Goal: Information Seeking & Learning: Compare options

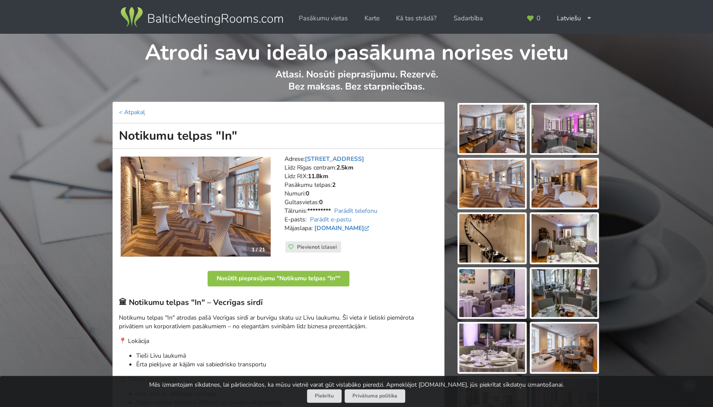
click at [505, 249] on img at bounding box center [492, 238] width 66 height 48
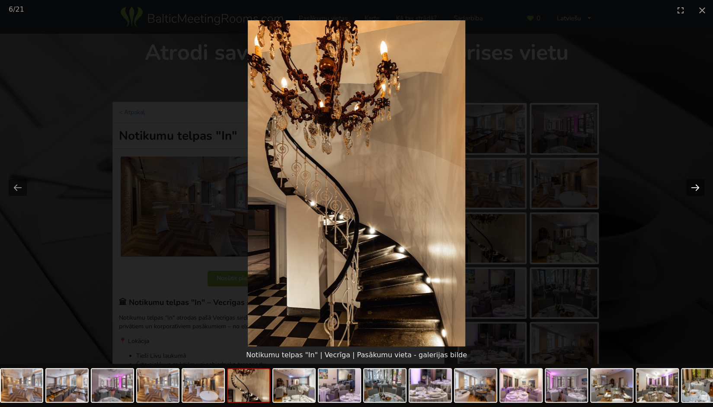
click at [694, 188] on button "Next slide" at bounding box center [695, 187] width 18 height 17
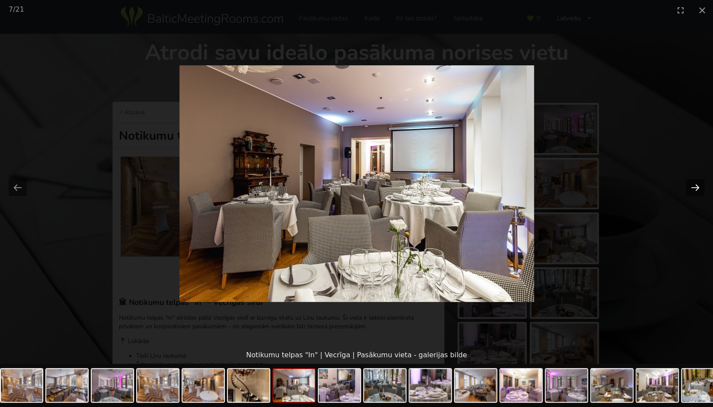
click at [694, 188] on button "Next slide" at bounding box center [695, 187] width 18 height 17
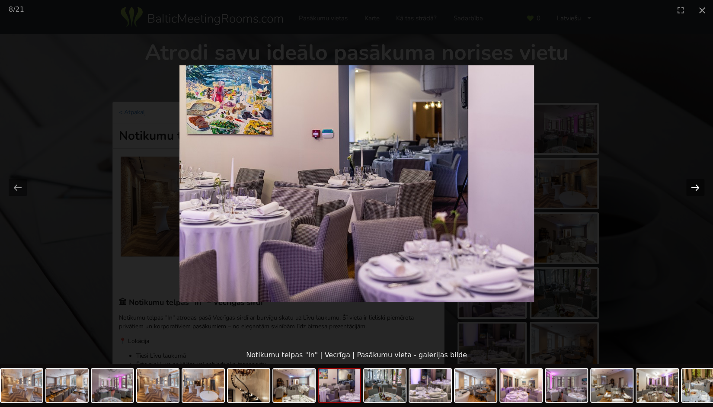
click at [694, 188] on button "Next slide" at bounding box center [695, 187] width 18 height 17
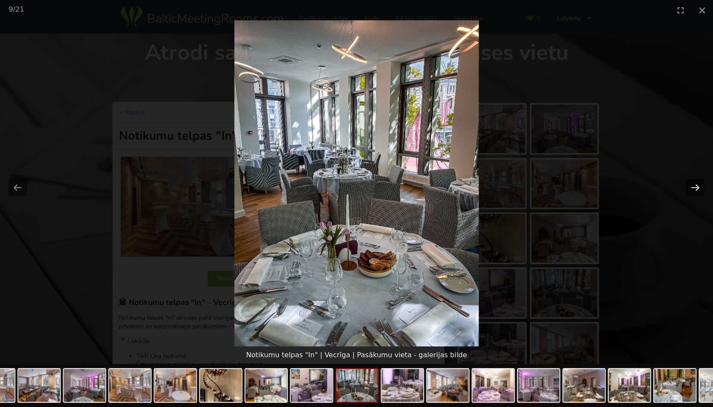
click at [694, 188] on button "Next slide" at bounding box center [695, 187] width 18 height 17
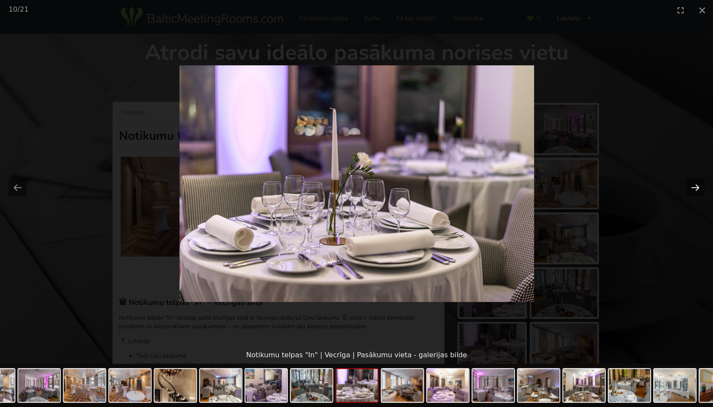
click at [694, 188] on button "Next slide" at bounding box center [695, 187] width 18 height 17
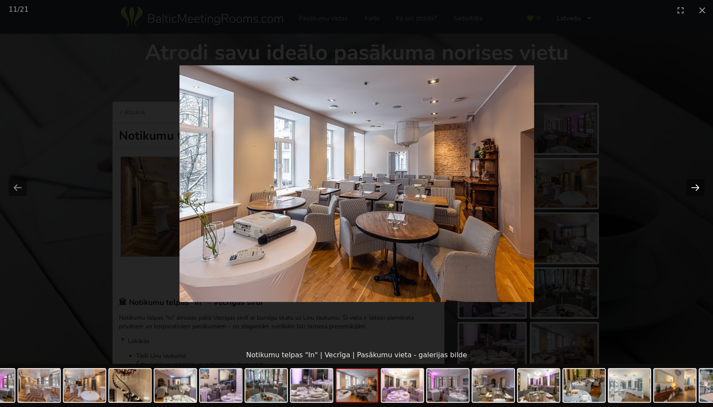
click at [694, 188] on button "Next slide" at bounding box center [695, 187] width 18 height 17
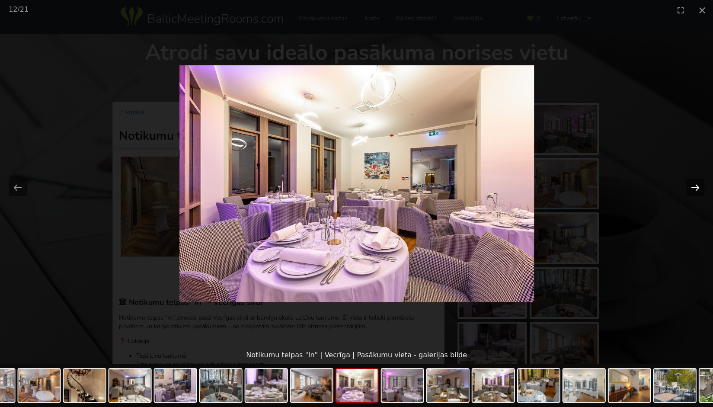
click at [694, 188] on button "Next slide" at bounding box center [695, 187] width 18 height 17
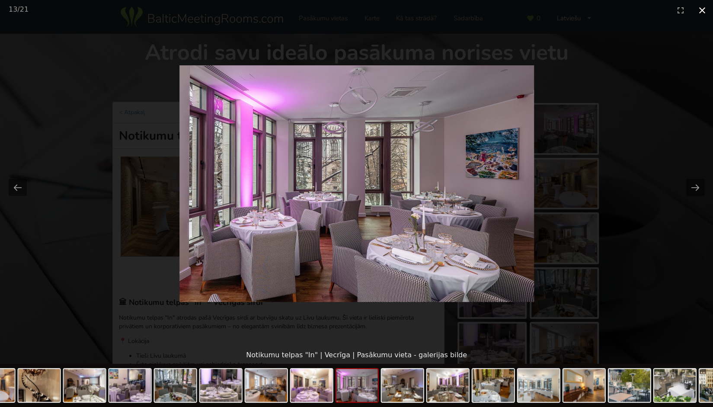
click at [702, 11] on button "Close gallery" at bounding box center [702, 10] width 22 height 20
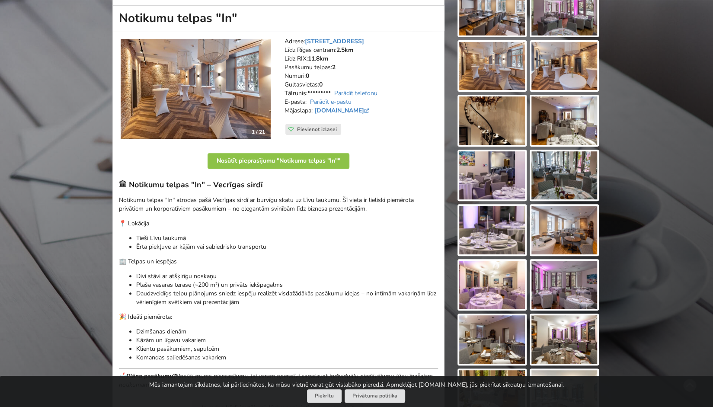
scroll to position [118, 0]
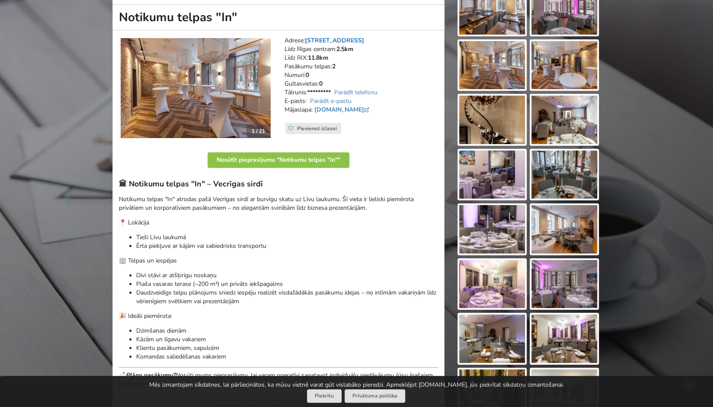
click at [355, 43] on link "Zirgu iela 14, Vecrīga" at bounding box center [334, 40] width 59 height 8
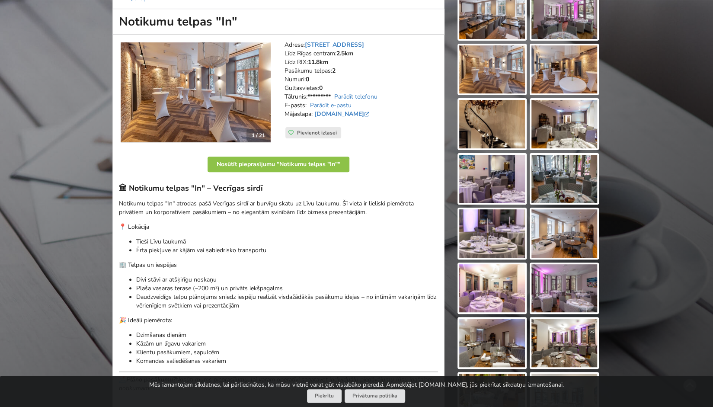
scroll to position [110, 0]
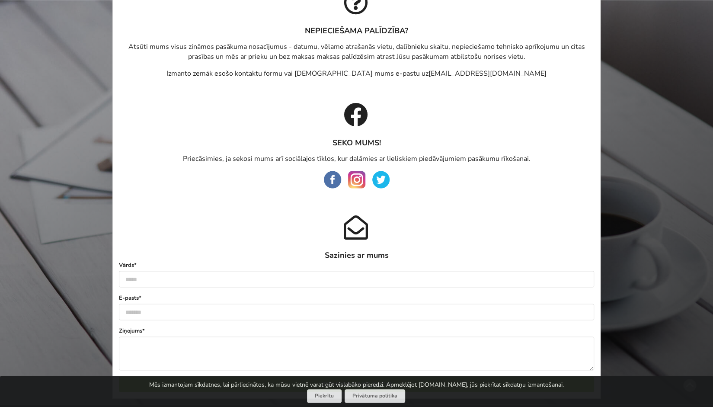
scroll to position [805, 0]
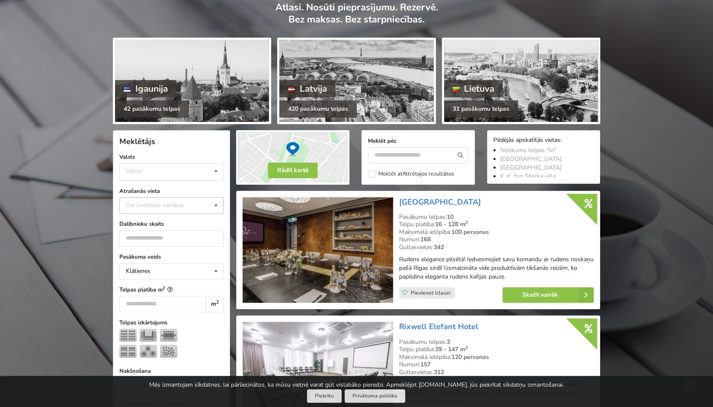
scroll to position [68, 0]
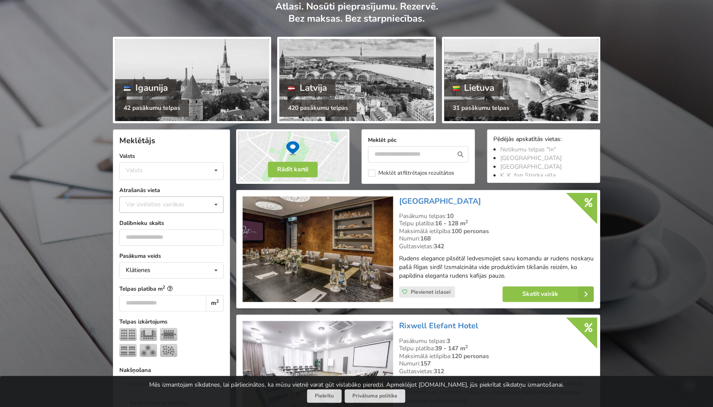
click at [211, 201] on icon at bounding box center [216, 205] width 13 height 16
click at [176, 239] on div "Rīga" at bounding box center [171, 238] width 103 height 16
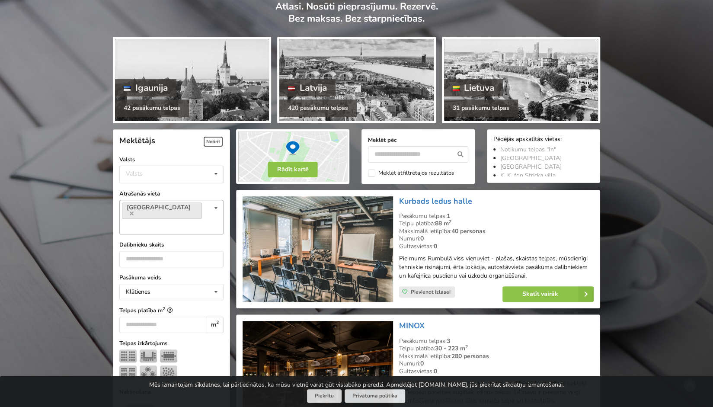
scroll to position [194, 0]
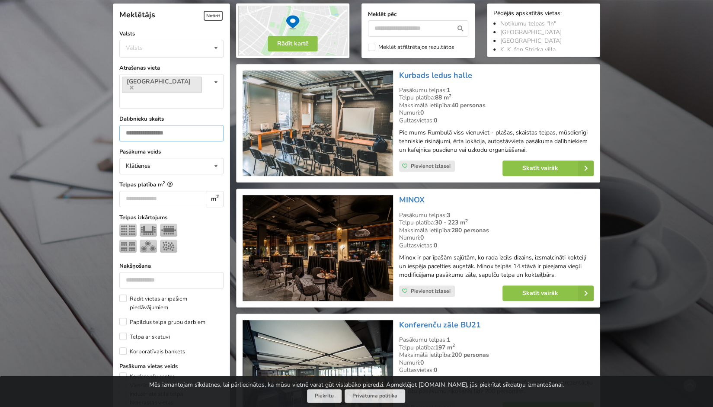
click at [150, 125] on input "number" at bounding box center [171, 133] width 104 height 16
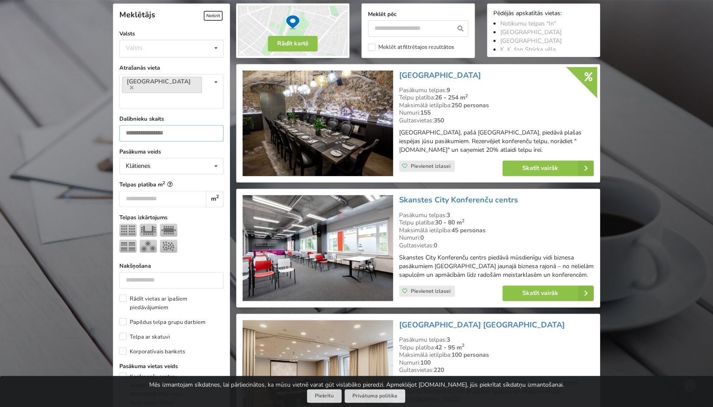
type input "**"
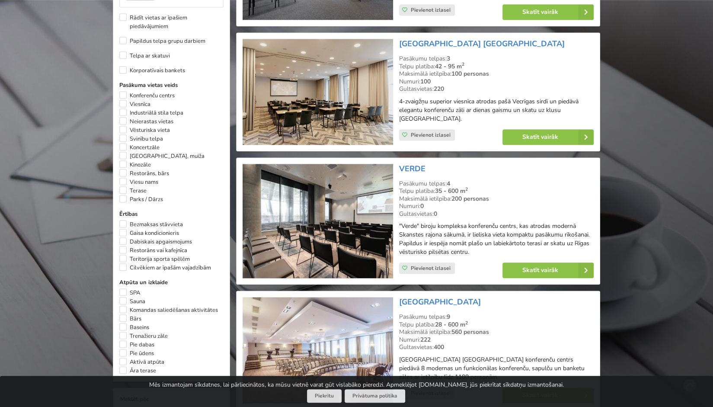
scroll to position [474, 0]
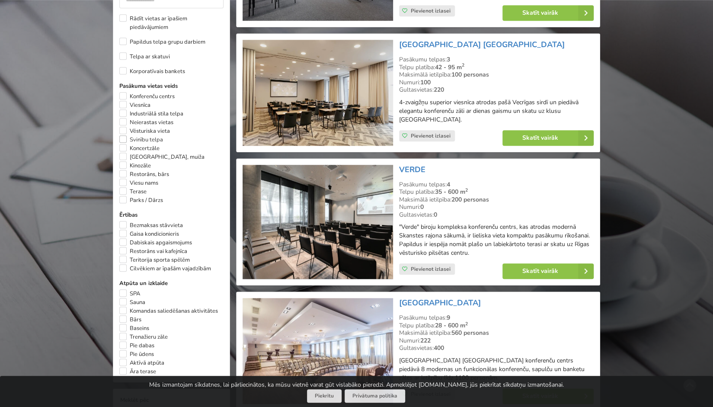
click at [125, 135] on label "Svinību telpa" at bounding box center [141, 139] width 44 height 9
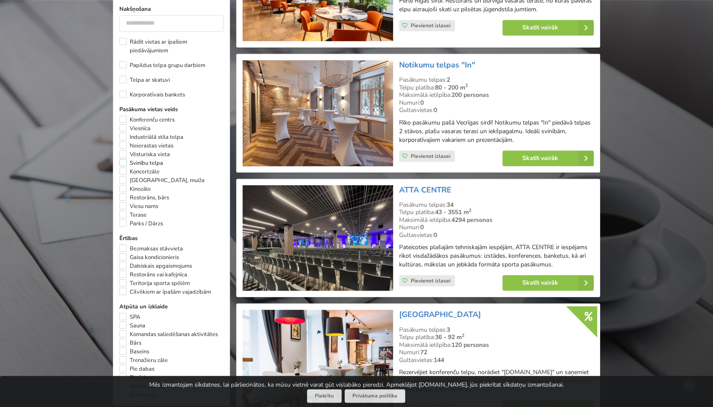
scroll to position [454, 0]
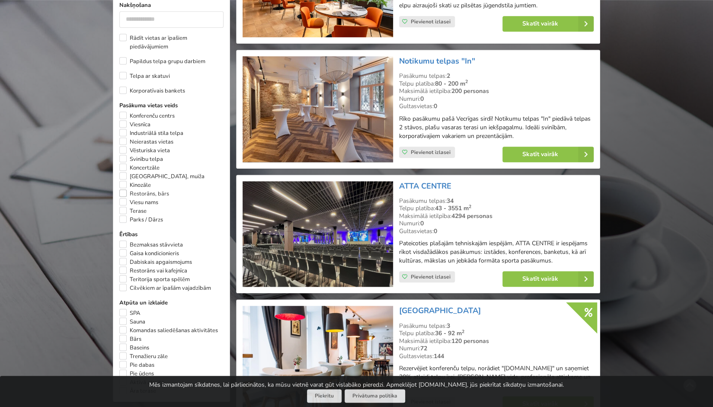
click at [122, 189] on label "Restorāns, bārs" at bounding box center [144, 193] width 50 height 9
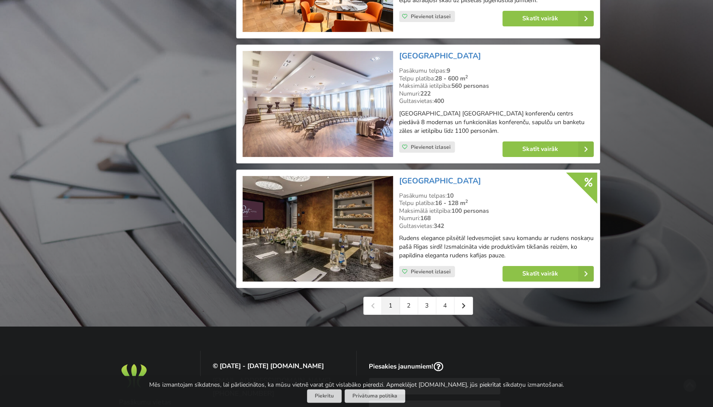
scroll to position [1868, 0]
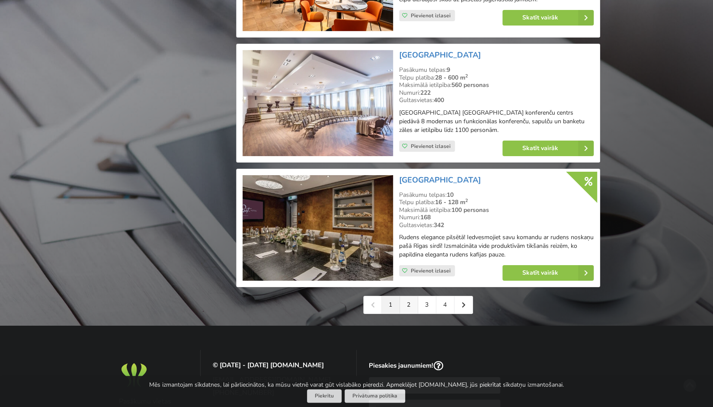
click at [409, 296] on link "2" at bounding box center [409, 304] width 18 height 17
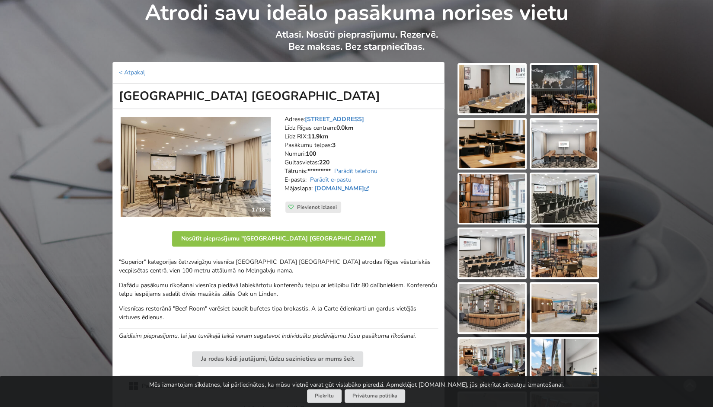
scroll to position [108, 0]
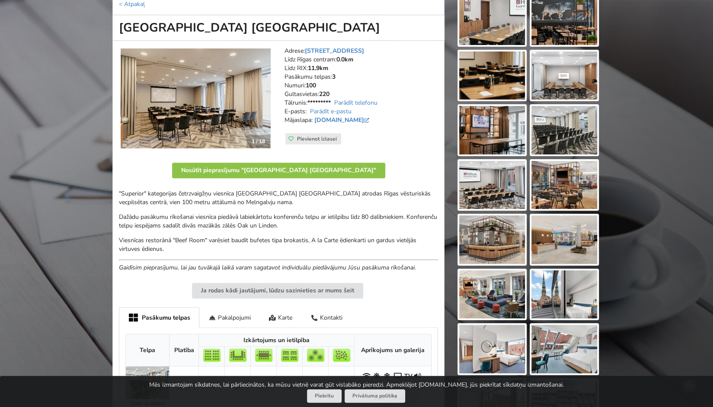
click at [181, 93] on img at bounding box center [196, 98] width 150 height 100
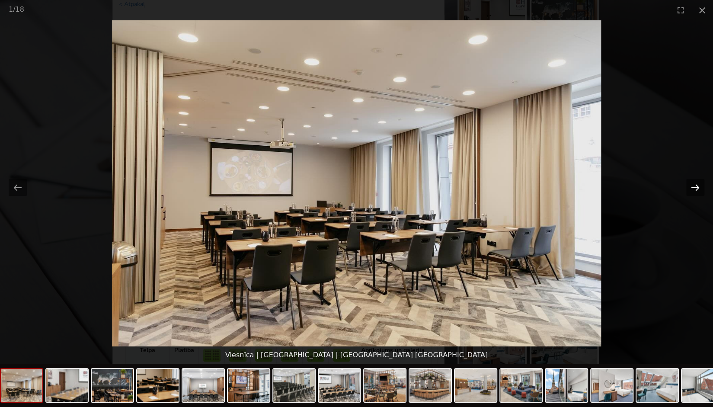
click at [697, 186] on button "Next slide" at bounding box center [695, 187] width 18 height 17
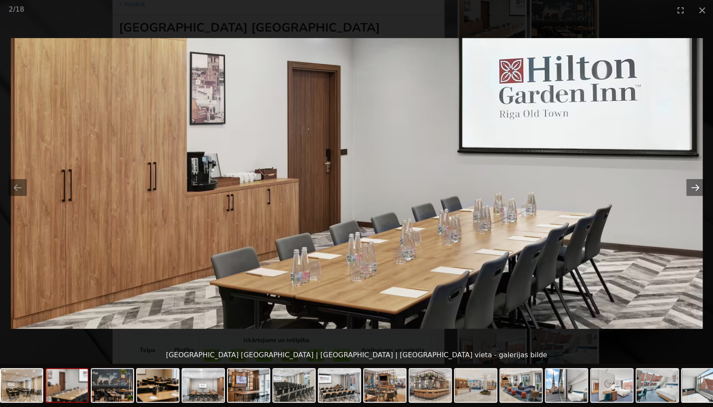
click at [697, 186] on button "Next slide" at bounding box center [695, 187] width 18 height 17
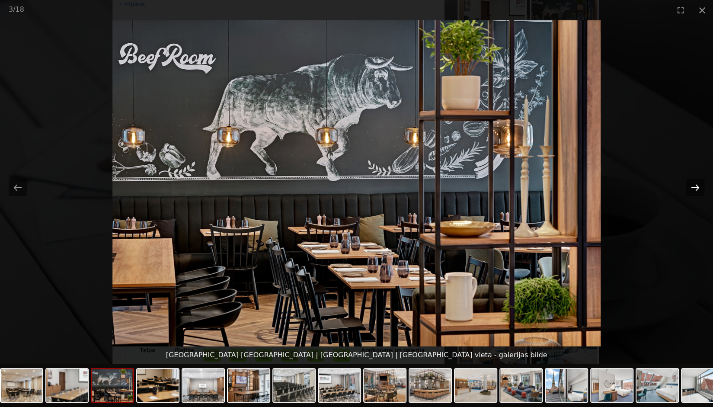
click at [697, 186] on button "Next slide" at bounding box center [695, 187] width 18 height 17
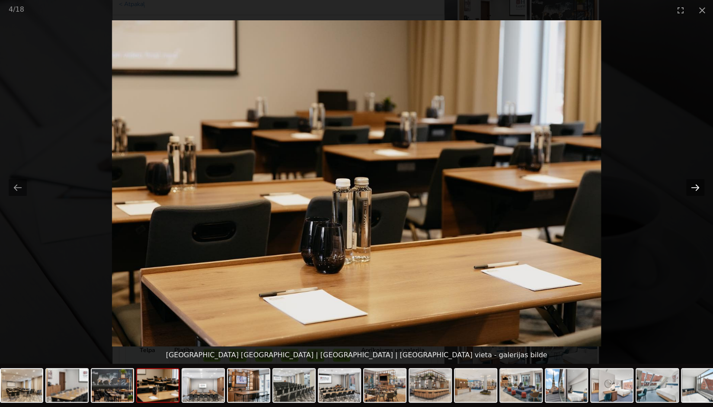
click at [697, 186] on button "Next slide" at bounding box center [695, 187] width 18 height 17
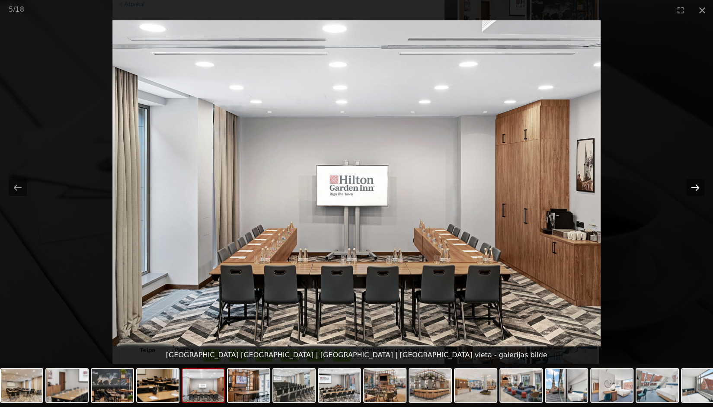
click at [697, 186] on button "Next slide" at bounding box center [695, 187] width 18 height 17
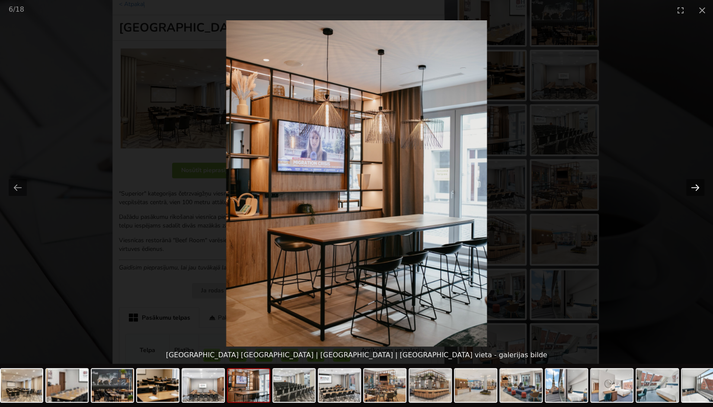
click at [697, 186] on button "Next slide" at bounding box center [695, 187] width 18 height 17
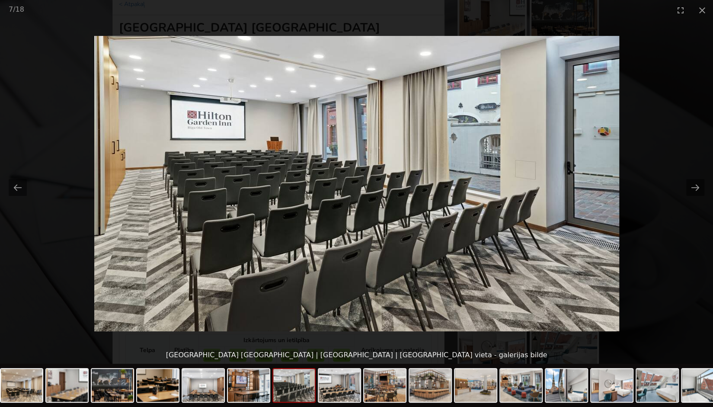
scroll to position [0, 0]
click at [544, 239] on picture at bounding box center [356, 183] width 713 height 326
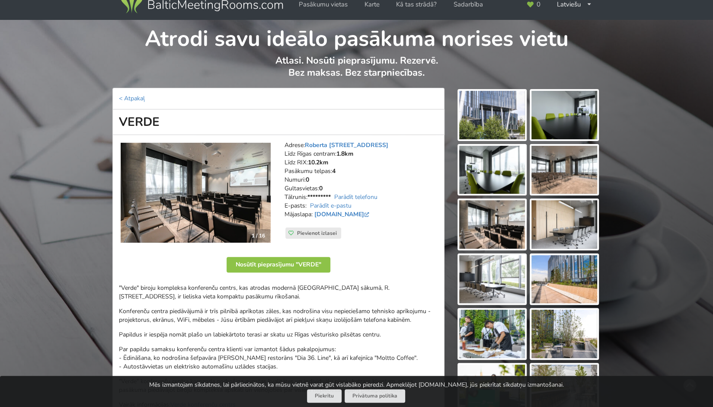
scroll to position [14, 0]
click at [497, 109] on img at bounding box center [492, 114] width 66 height 48
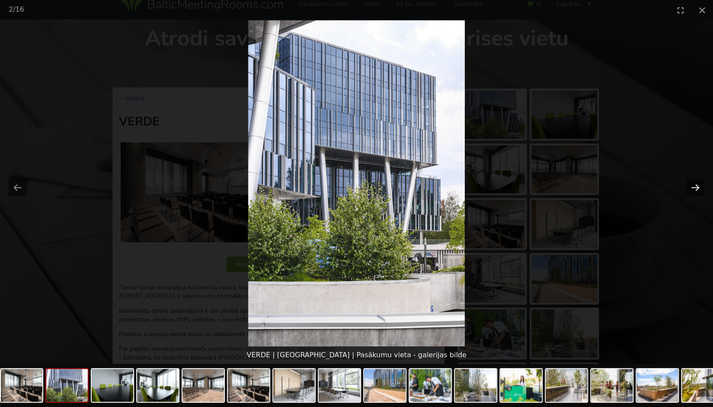
click at [698, 187] on button "Next slide" at bounding box center [695, 187] width 18 height 17
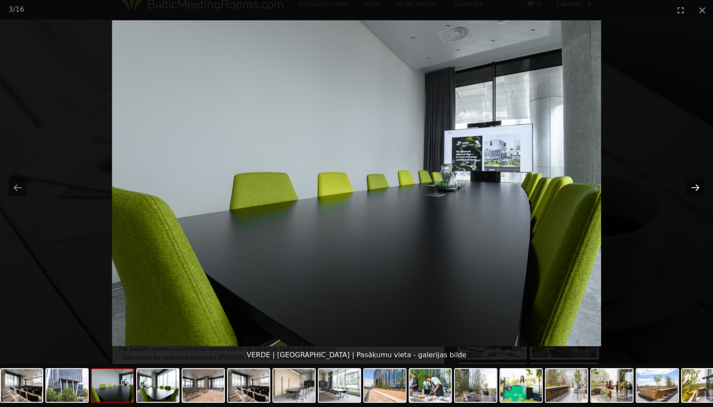
click at [698, 187] on button "Next slide" at bounding box center [695, 187] width 18 height 17
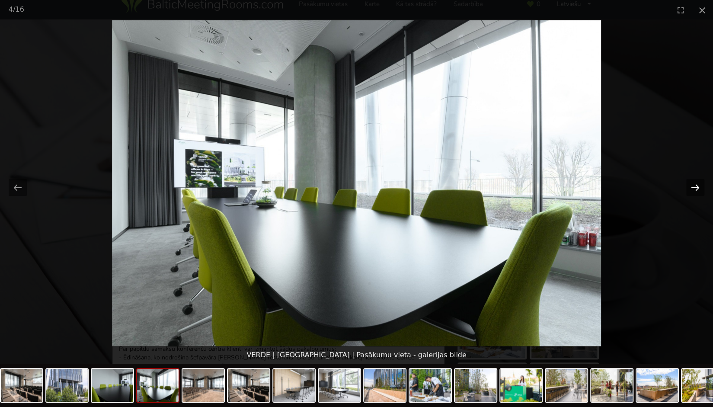
click at [698, 187] on button "Next slide" at bounding box center [695, 187] width 18 height 17
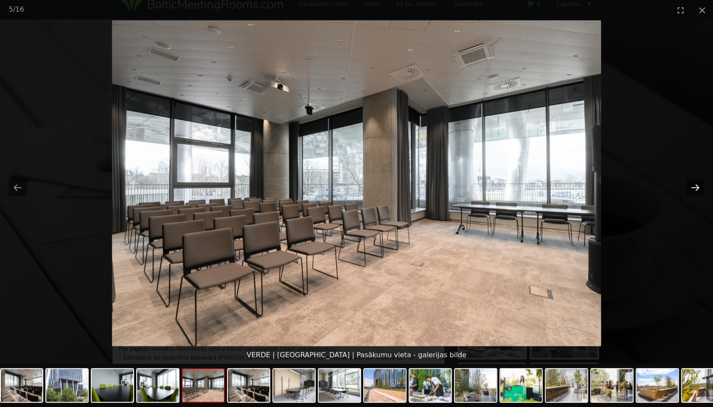
click at [698, 187] on button "Next slide" at bounding box center [695, 187] width 18 height 17
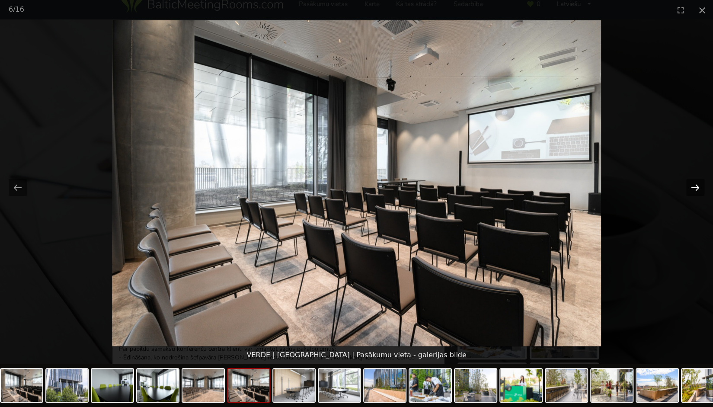
click at [698, 187] on button "Next slide" at bounding box center [695, 187] width 18 height 17
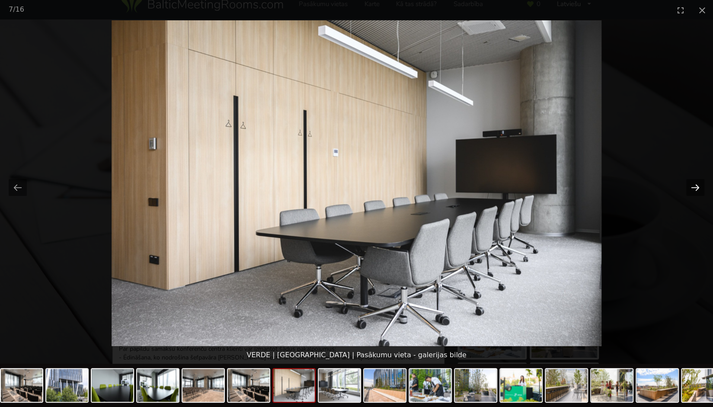
click at [698, 187] on button "Next slide" at bounding box center [695, 187] width 18 height 17
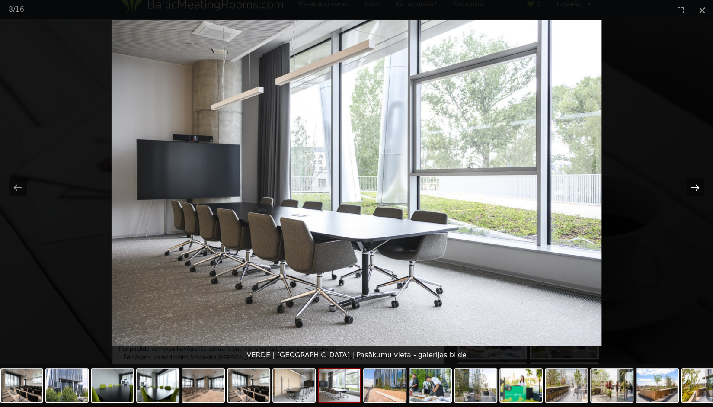
click at [698, 187] on button "Next slide" at bounding box center [695, 187] width 18 height 17
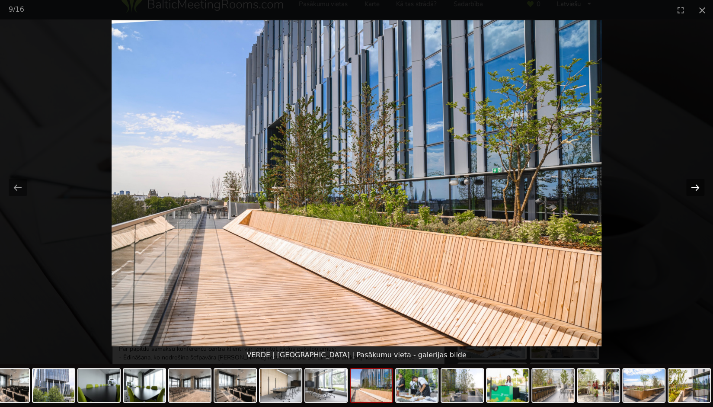
click at [698, 187] on button "Next slide" at bounding box center [695, 187] width 18 height 17
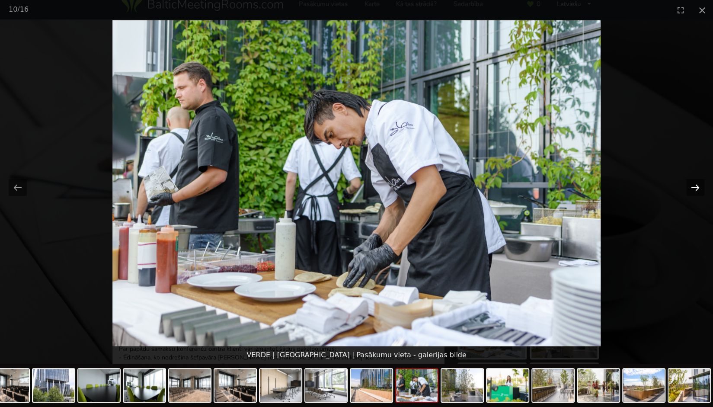
click at [698, 187] on button "Next slide" at bounding box center [695, 187] width 18 height 17
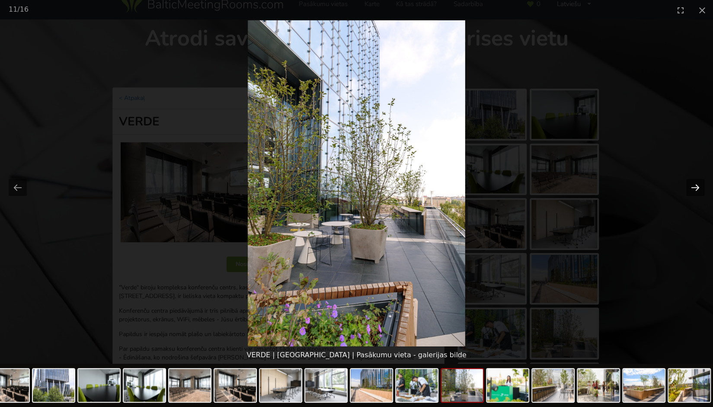
click at [698, 187] on button "Next slide" at bounding box center [695, 187] width 18 height 17
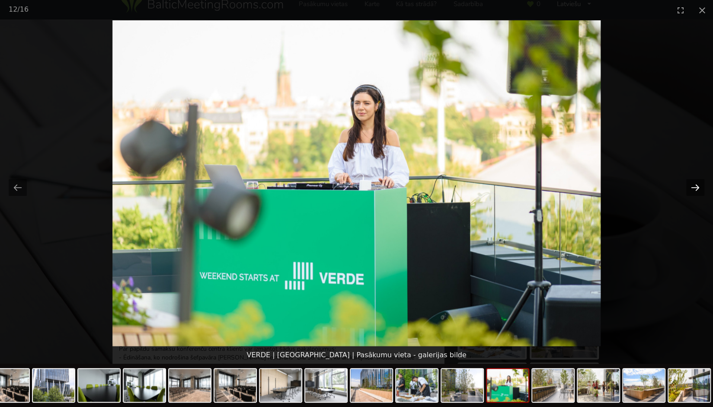
click at [698, 187] on button "Next slide" at bounding box center [695, 187] width 18 height 17
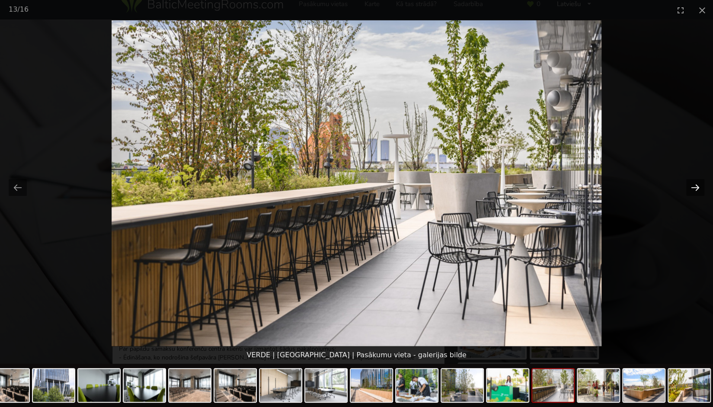
click at [698, 187] on button "Next slide" at bounding box center [695, 187] width 18 height 17
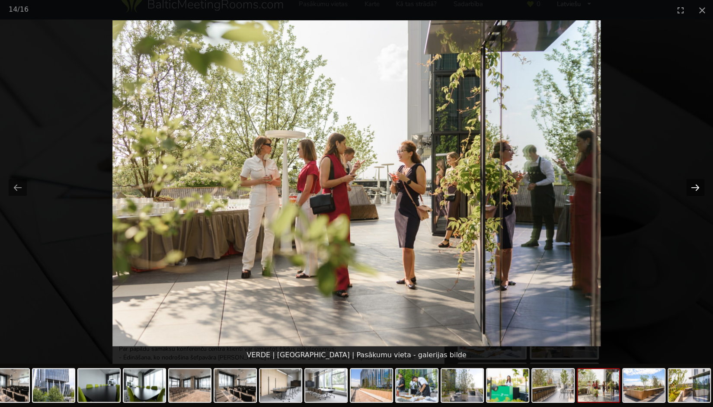
click at [698, 187] on button "Next slide" at bounding box center [695, 187] width 18 height 17
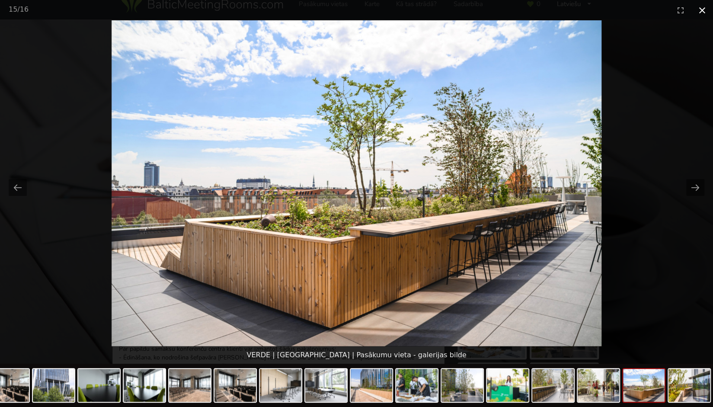
click at [697, 10] on button "Close gallery" at bounding box center [702, 10] width 22 height 20
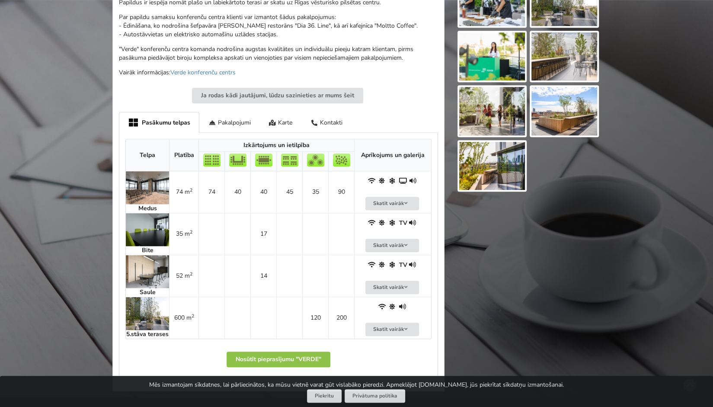
scroll to position [346, 0]
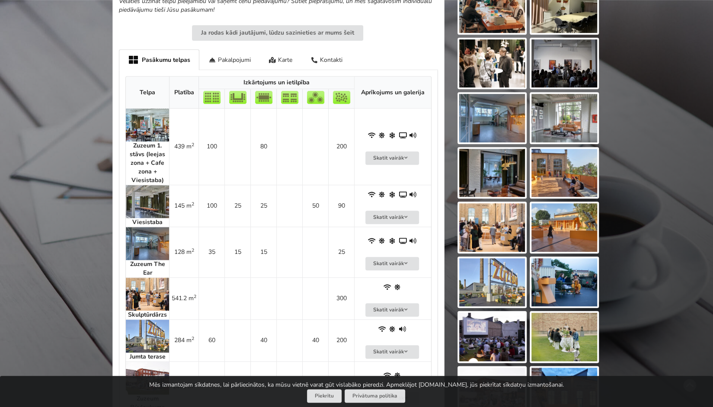
scroll to position [458, 0]
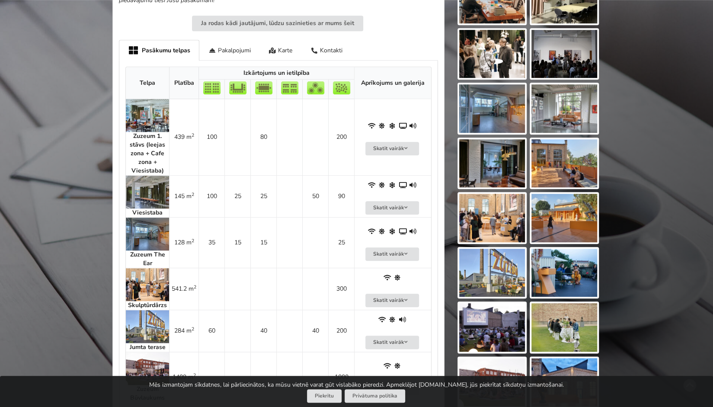
click at [157, 187] on img at bounding box center [147, 192] width 43 height 33
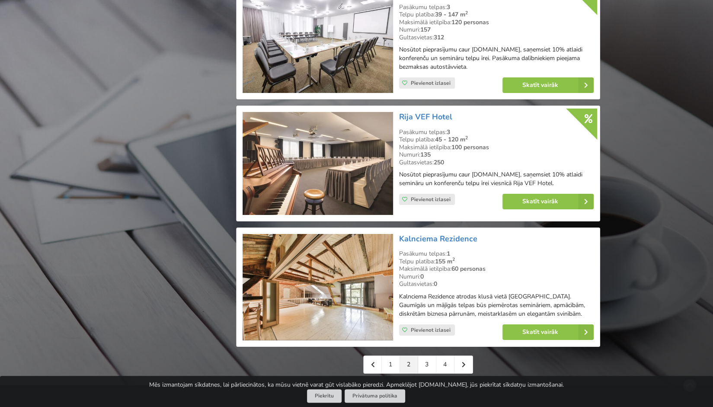
scroll to position [1827, 0]
click at [429, 355] on link "3" at bounding box center [427, 363] width 18 height 17
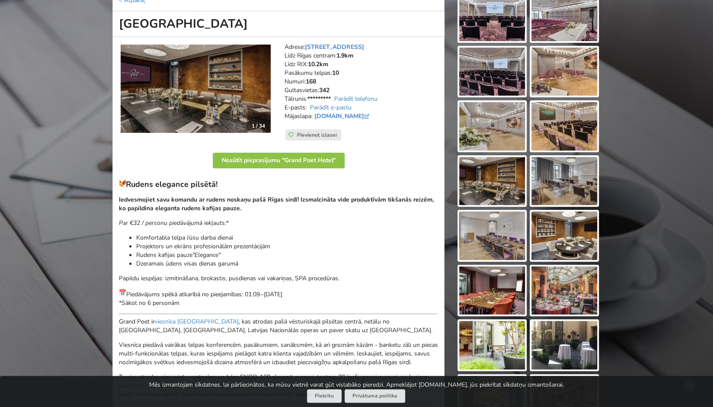
scroll to position [112, 0]
click at [205, 64] on img at bounding box center [196, 88] width 150 height 88
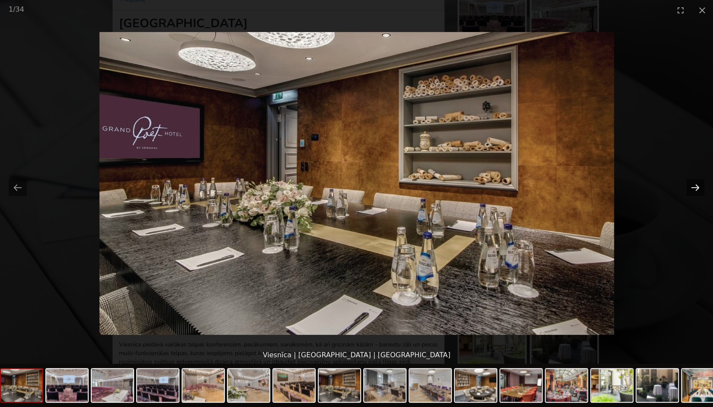
click at [697, 187] on button "Next slide" at bounding box center [695, 187] width 18 height 17
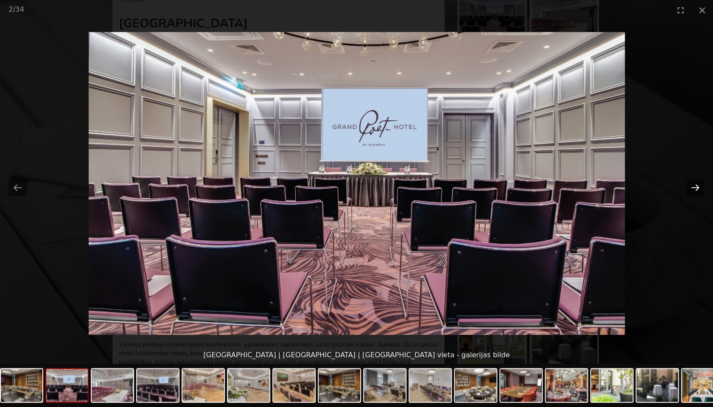
click at [697, 187] on button "Next slide" at bounding box center [695, 187] width 18 height 17
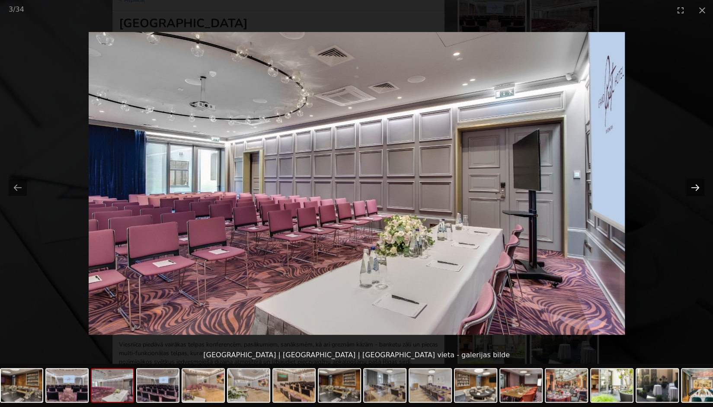
click at [697, 187] on button "Next slide" at bounding box center [695, 187] width 18 height 17
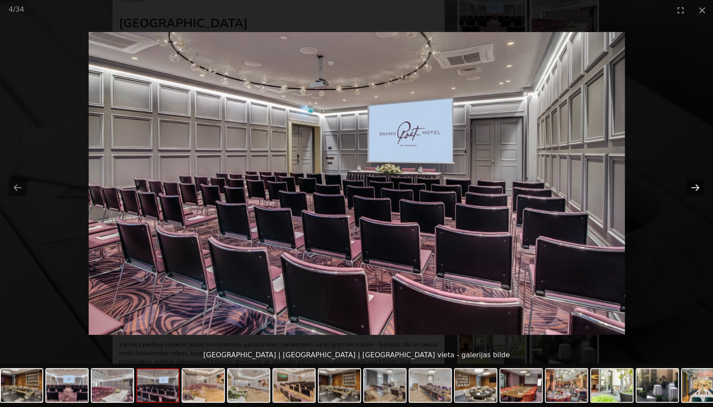
click at [697, 187] on button "Next slide" at bounding box center [695, 187] width 18 height 17
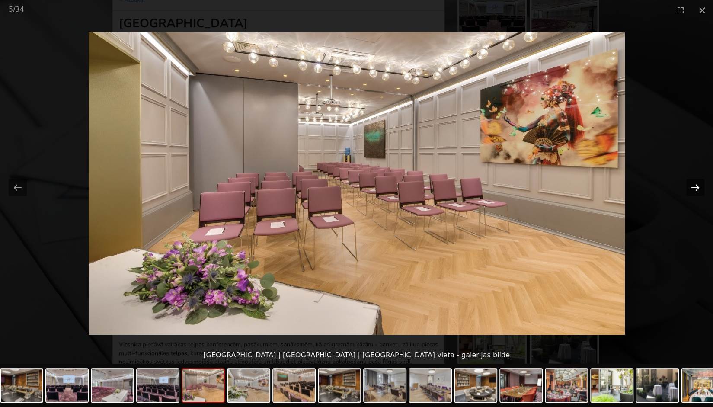
click at [697, 187] on button "Next slide" at bounding box center [695, 187] width 18 height 17
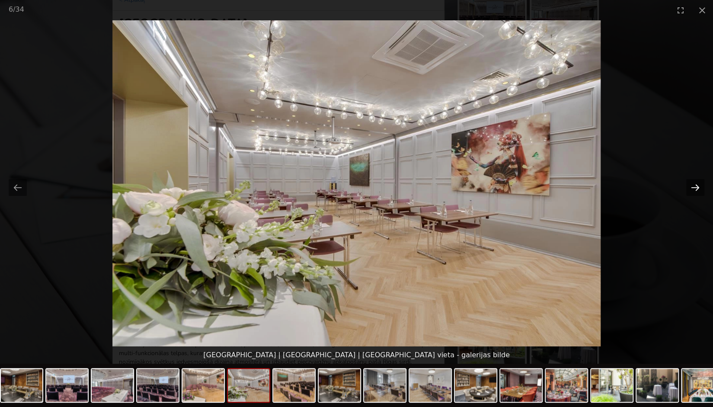
click at [697, 187] on button "Next slide" at bounding box center [695, 187] width 18 height 17
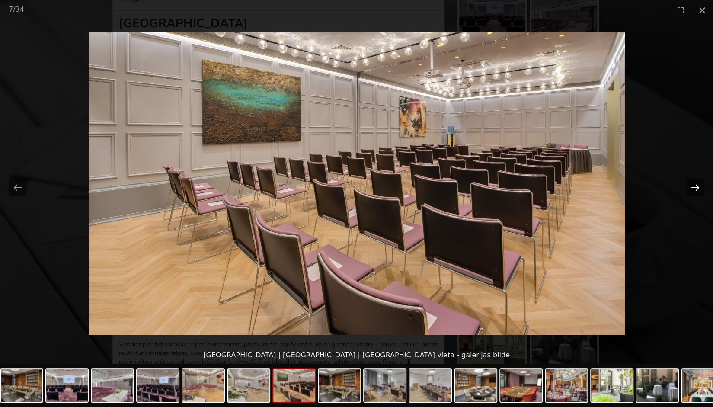
click at [697, 187] on button "Next slide" at bounding box center [695, 187] width 18 height 17
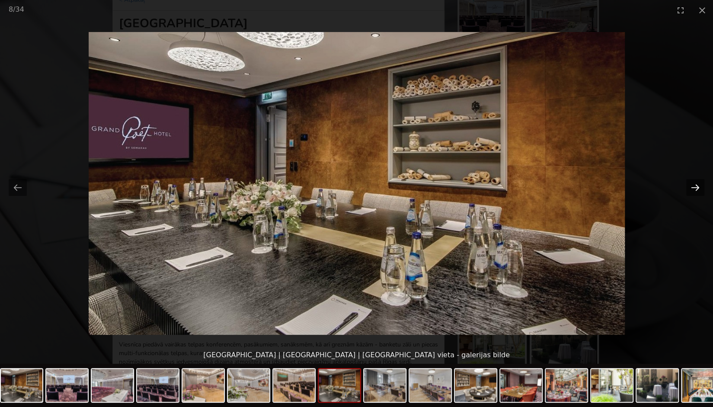
click at [697, 187] on button "Next slide" at bounding box center [695, 187] width 18 height 17
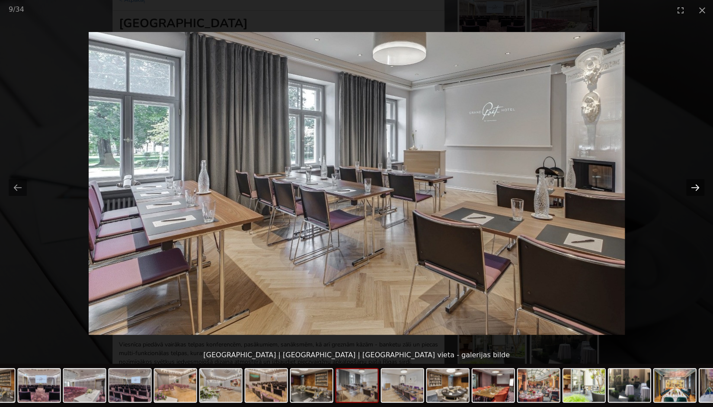
click at [697, 187] on button "Next slide" at bounding box center [695, 187] width 18 height 17
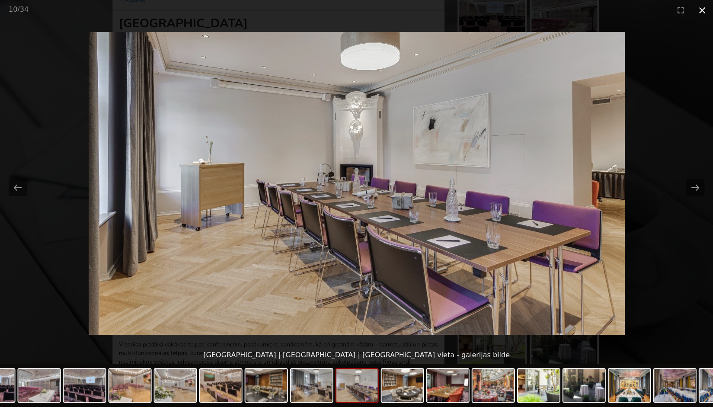
click at [707, 19] on button "Close gallery" at bounding box center [702, 10] width 22 height 20
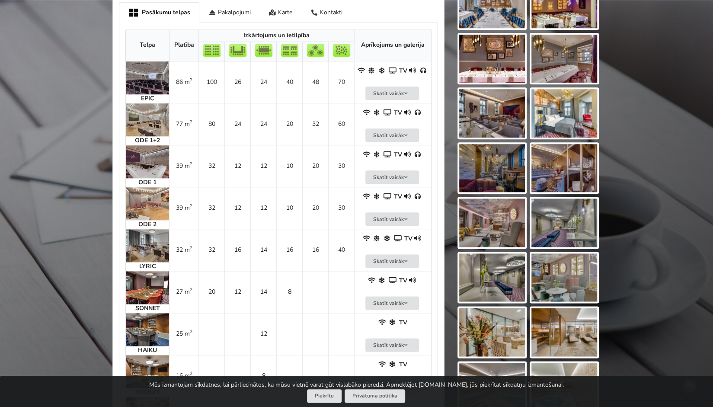
scroll to position [563, 0]
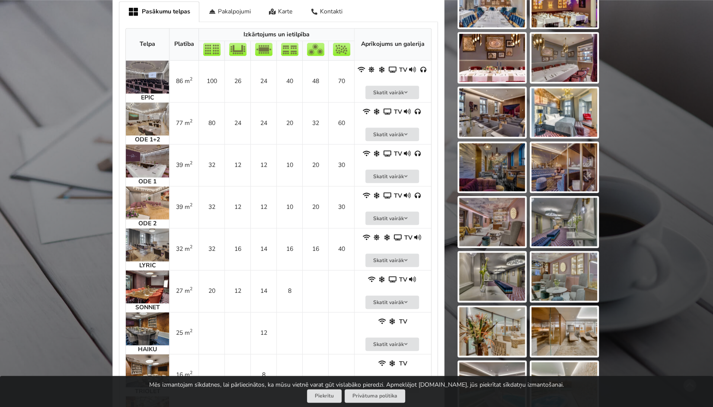
click at [144, 239] on img at bounding box center [147, 244] width 43 height 33
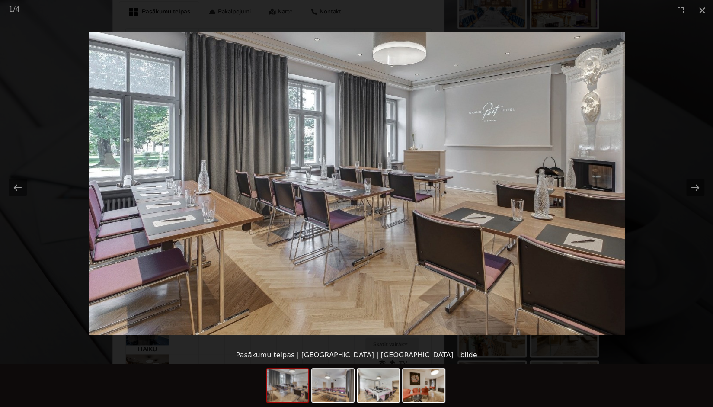
scroll to position [0, 0]
click at [74, 256] on picture at bounding box center [356, 183] width 713 height 326
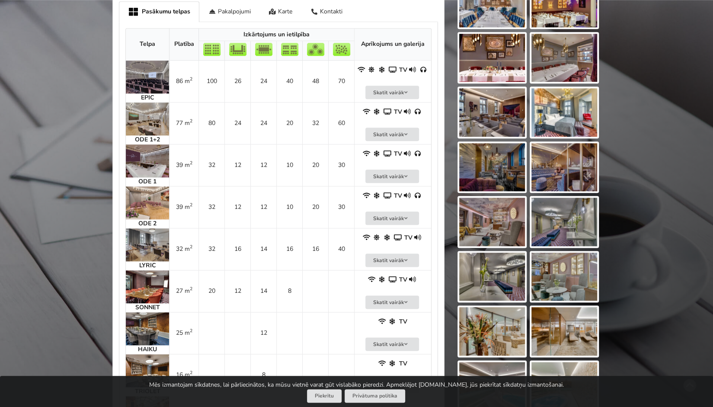
click at [151, 197] on img at bounding box center [147, 202] width 43 height 33
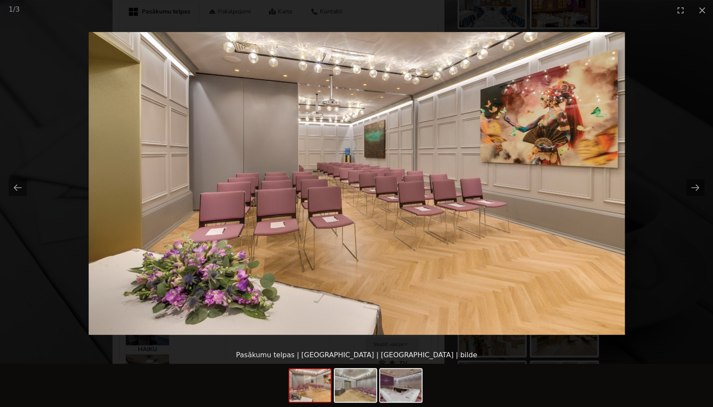
click at [69, 259] on picture at bounding box center [356, 183] width 713 height 326
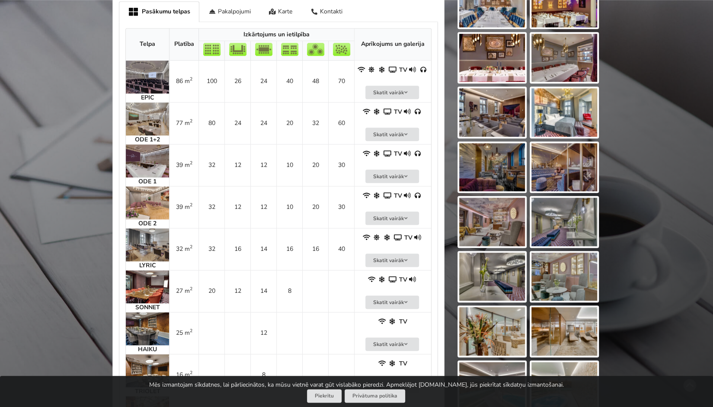
click at [148, 118] on img at bounding box center [147, 118] width 43 height 33
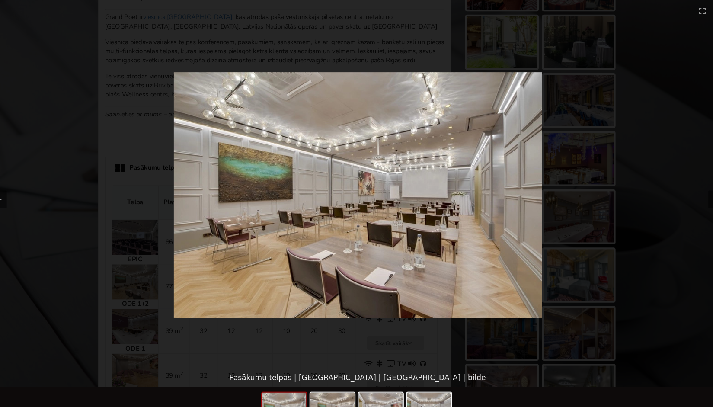
click at [648, 97] on picture at bounding box center [356, 183] width 713 height 326
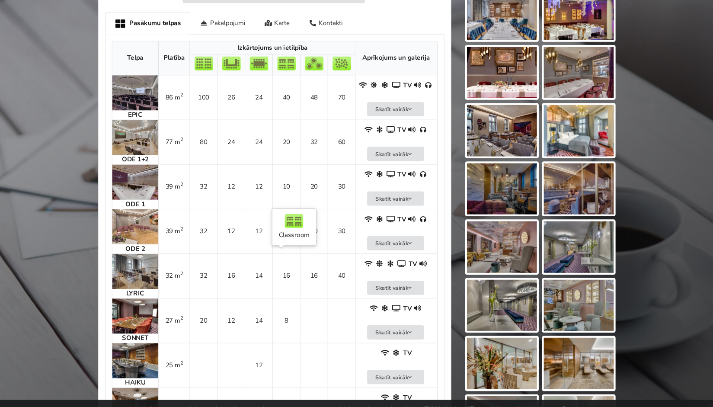
scroll to position [552, 0]
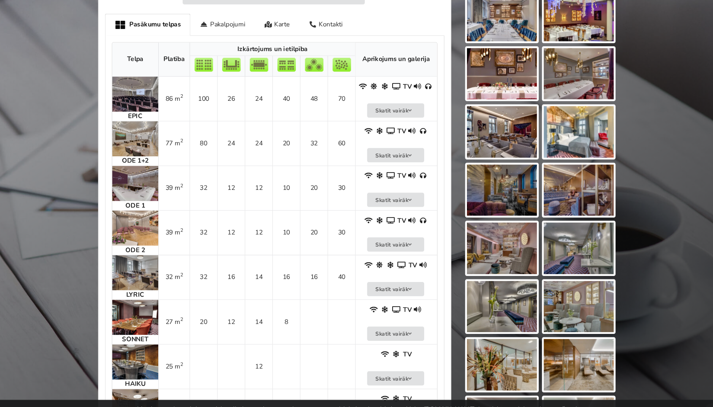
click at [144, 170] on img at bounding box center [147, 172] width 43 height 33
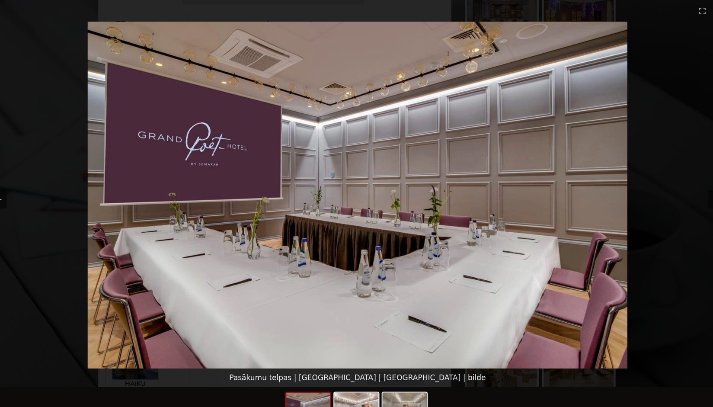
scroll to position [0, 0]
click at [64, 266] on picture at bounding box center [356, 183] width 713 height 326
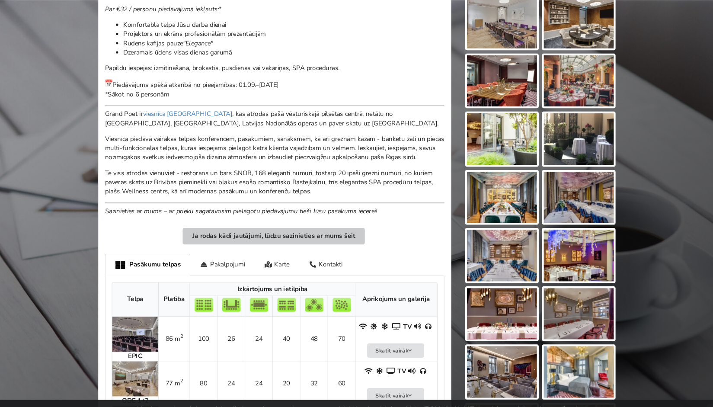
scroll to position [325, 0]
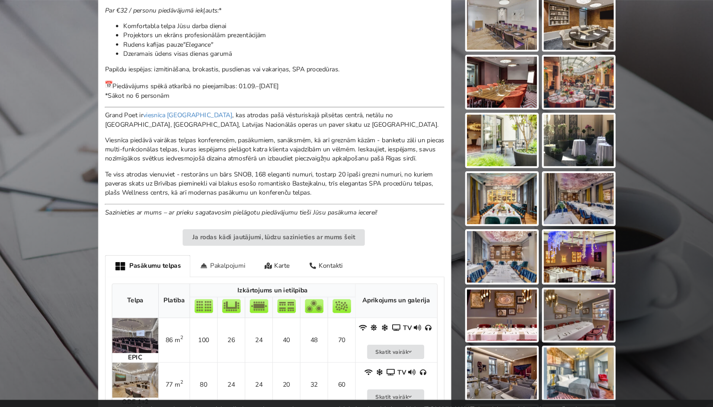
click at [221, 245] on div "Pakalpojumi" at bounding box center [229, 250] width 61 height 20
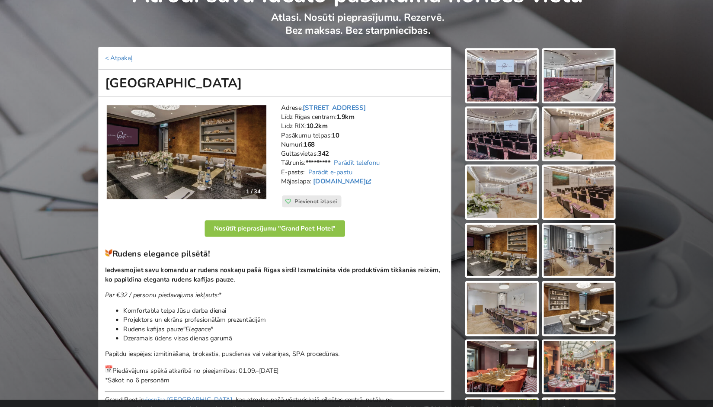
scroll to position [0, 0]
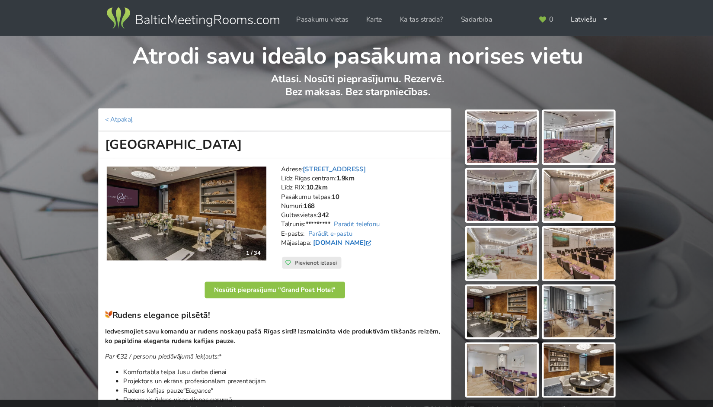
click at [346, 227] on link "grandpoet.semarahhotels.com" at bounding box center [342, 228] width 57 height 8
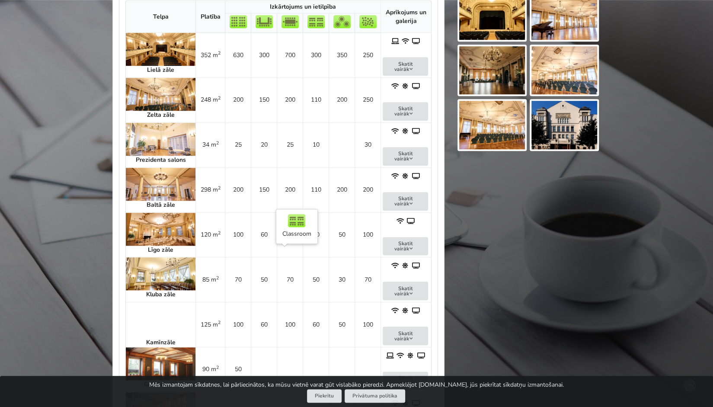
scroll to position [443, 0]
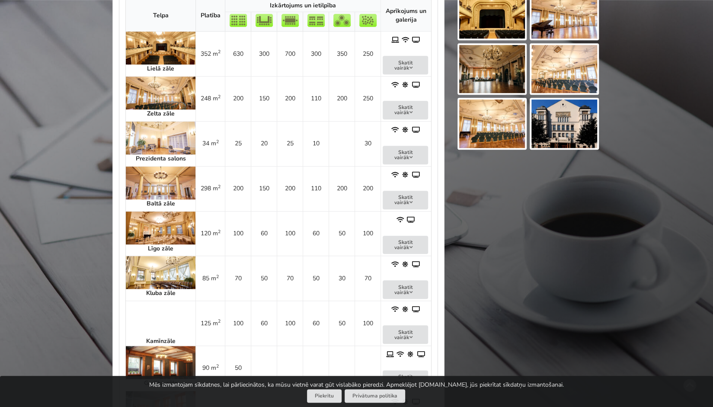
click at [140, 304] on td "Kamīnzāle" at bounding box center [161, 323] width 70 height 45
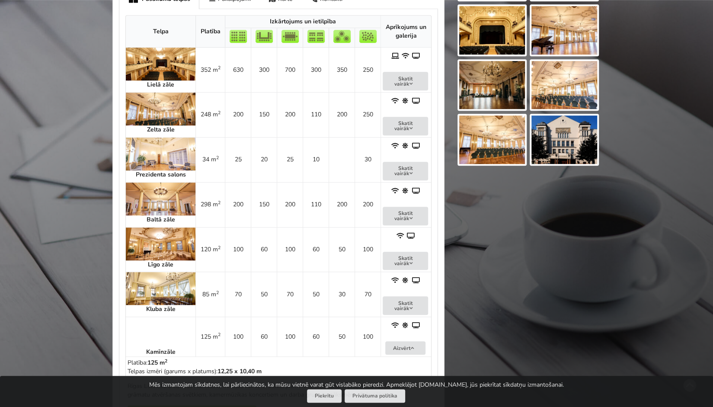
scroll to position [426, 0]
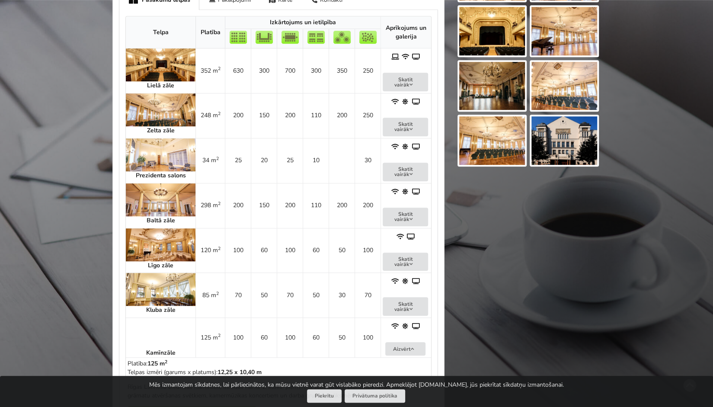
click at [150, 246] on img at bounding box center [161, 244] width 70 height 33
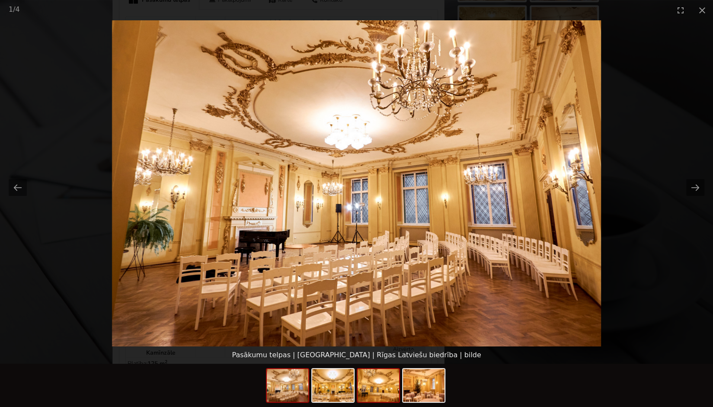
click at [373, 379] on img at bounding box center [379, 385] width 42 height 33
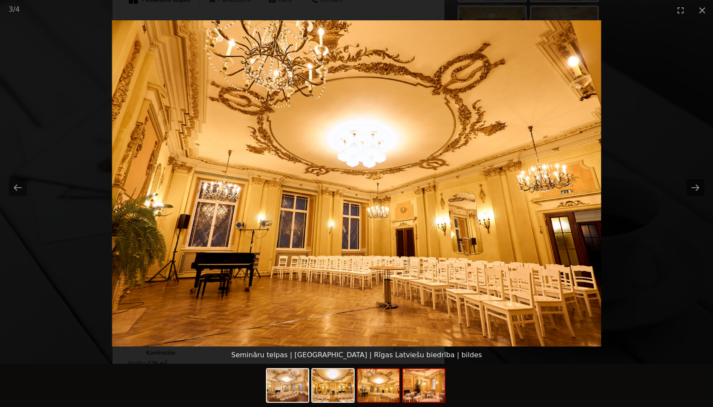
click at [424, 381] on img at bounding box center [424, 385] width 42 height 33
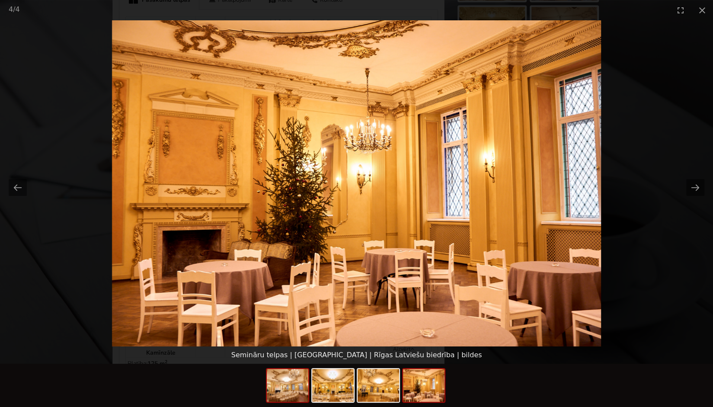
click at [298, 390] on img at bounding box center [288, 385] width 42 height 33
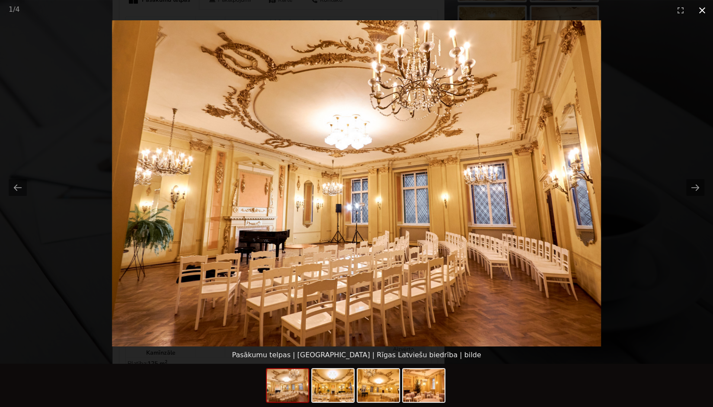
click at [694, 16] on button "Close gallery" at bounding box center [702, 10] width 22 height 20
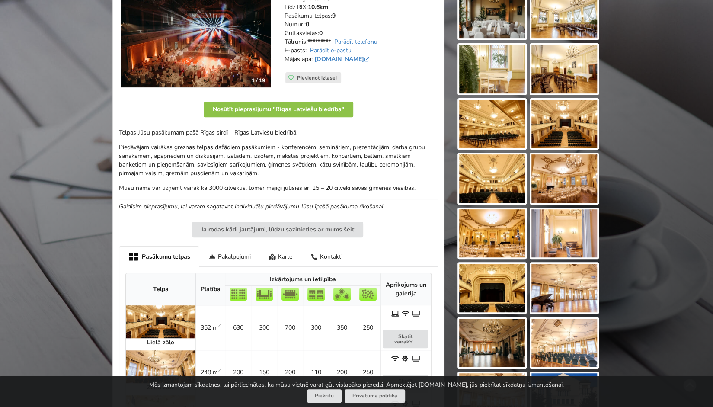
scroll to position [0, 0]
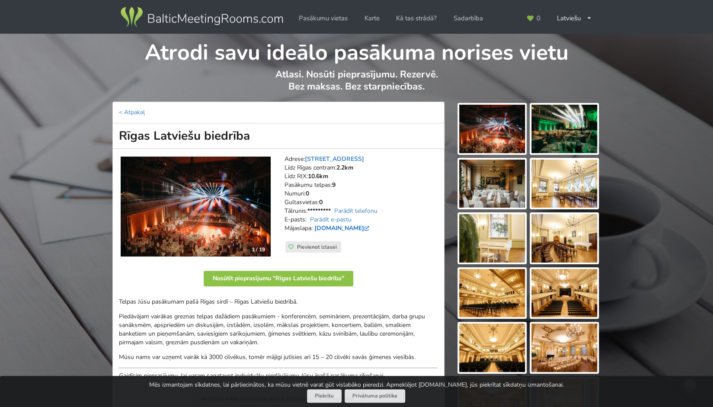
click at [339, 227] on link "www.rlb.lv" at bounding box center [342, 228] width 57 height 8
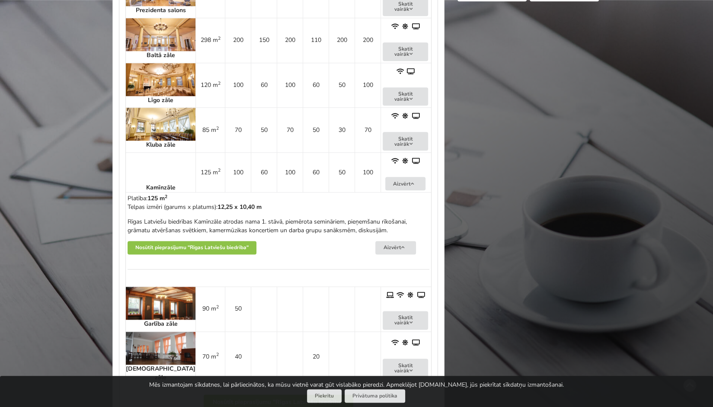
scroll to position [590, 0]
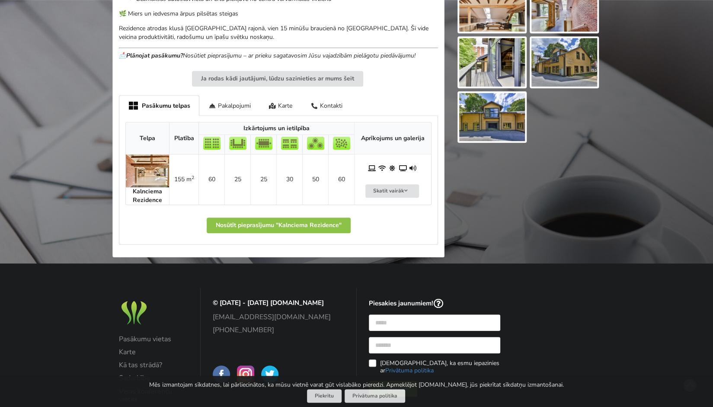
scroll to position [395, 0]
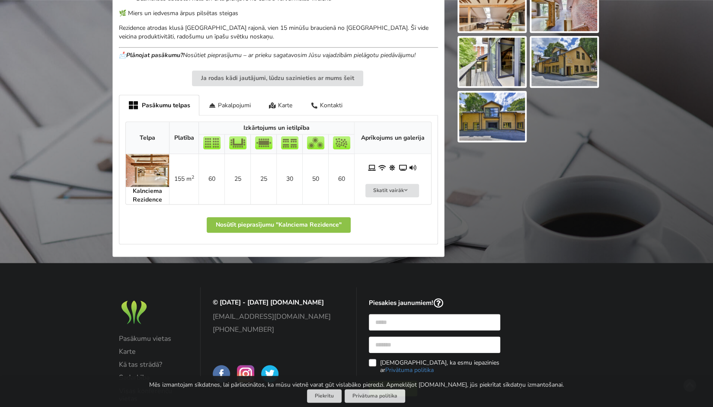
click at [136, 182] on img at bounding box center [147, 170] width 43 height 33
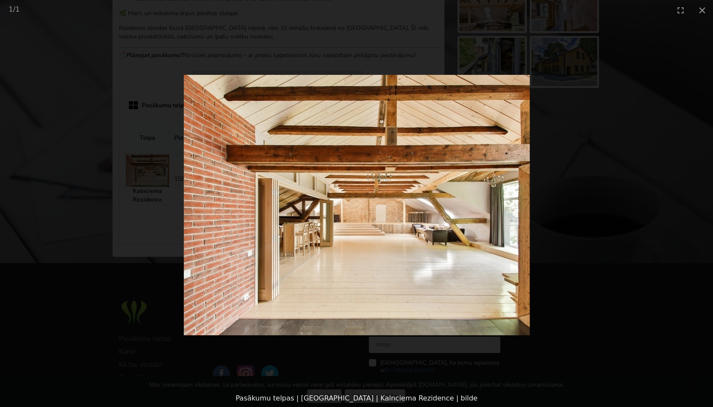
click at [365, 203] on img at bounding box center [357, 205] width 346 height 260
click at [506, 265] on picture at bounding box center [356, 204] width 713 height 369
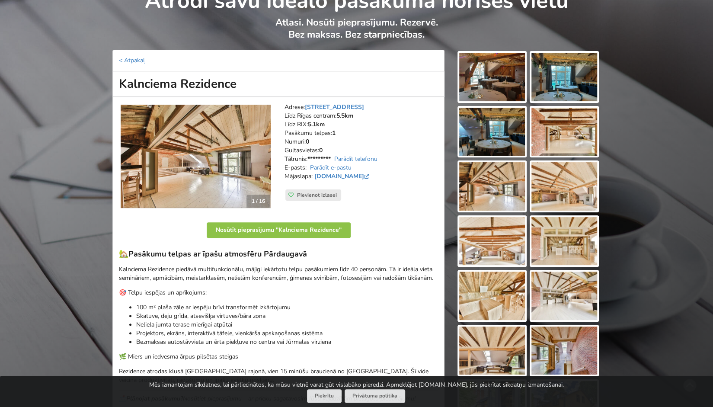
scroll to position [0, 0]
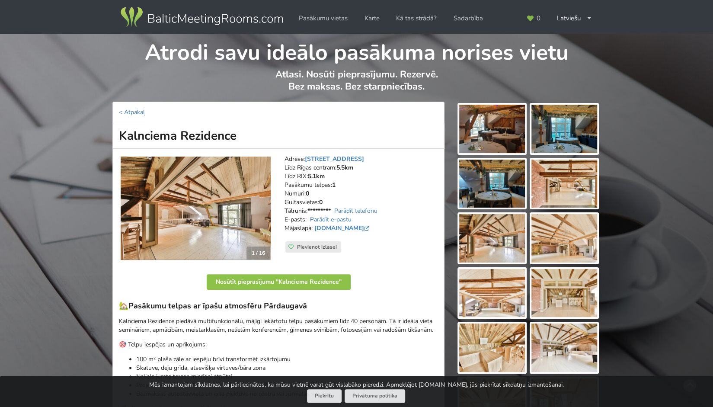
click at [242, 209] on img at bounding box center [196, 209] width 150 height 104
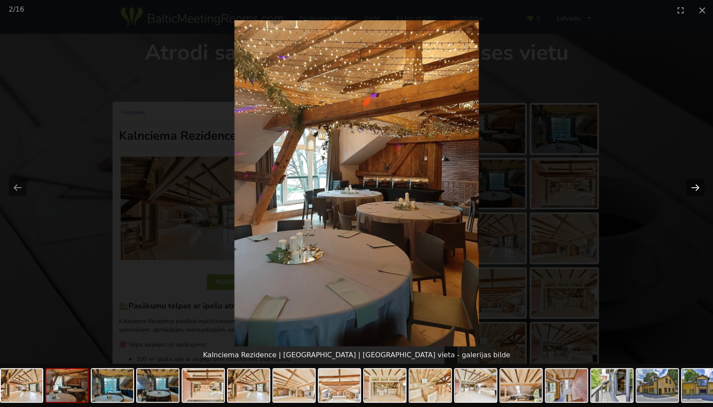
click at [695, 182] on button "Next slide" at bounding box center [695, 187] width 18 height 17
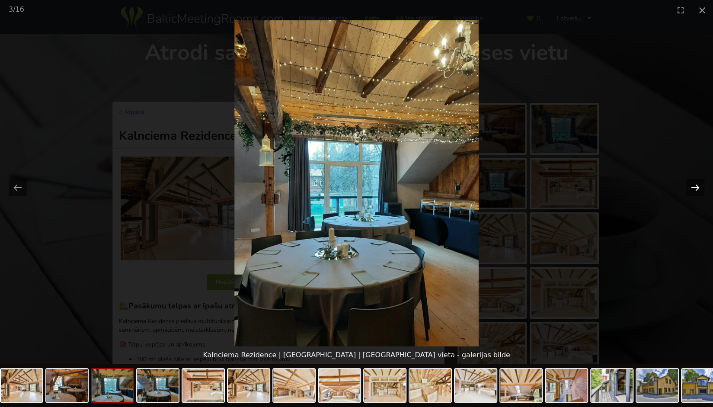
click at [695, 182] on button "Next slide" at bounding box center [695, 187] width 18 height 17
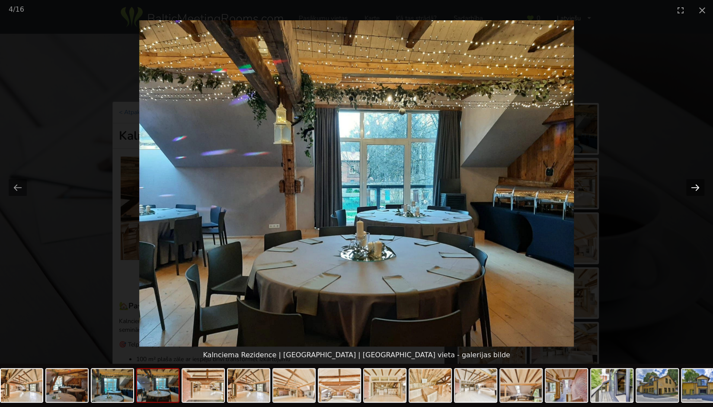
click at [695, 182] on button "Next slide" at bounding box center [695, 187] width 18 height 17
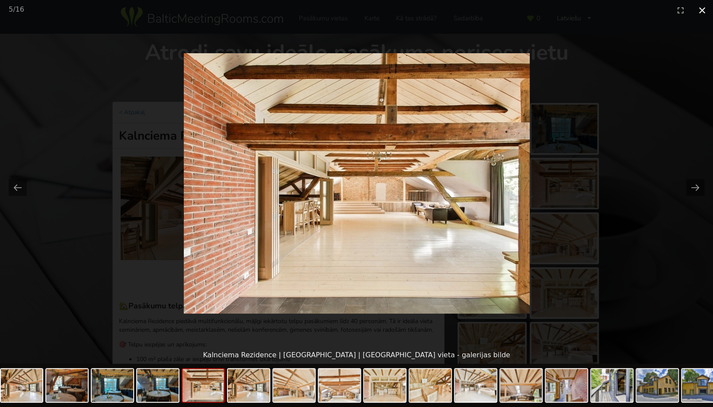
click at [702, 9] on button "Close gallery" at bounding box center [702, 10] width 22 height 20
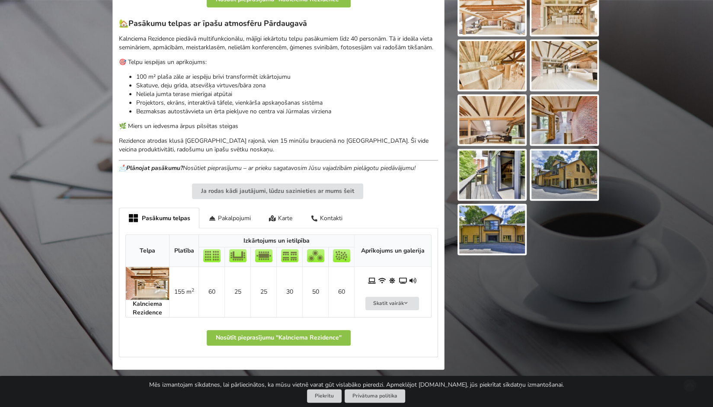
scroll to position [394, 0]
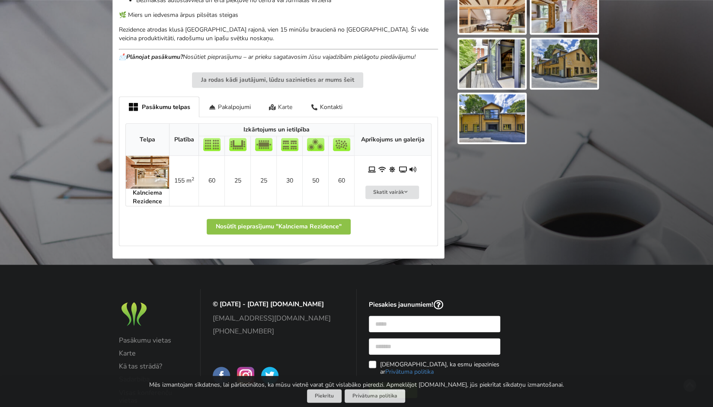
click at [284, 104] on div "Karte" at bounding box center [281, 106] width 42 height 20
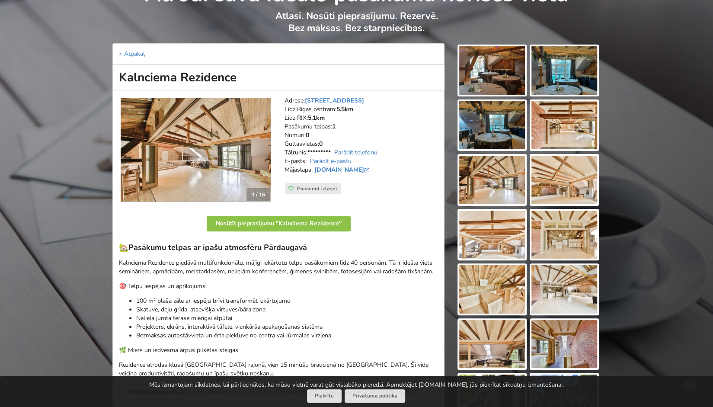
scroll to position [0, 0]
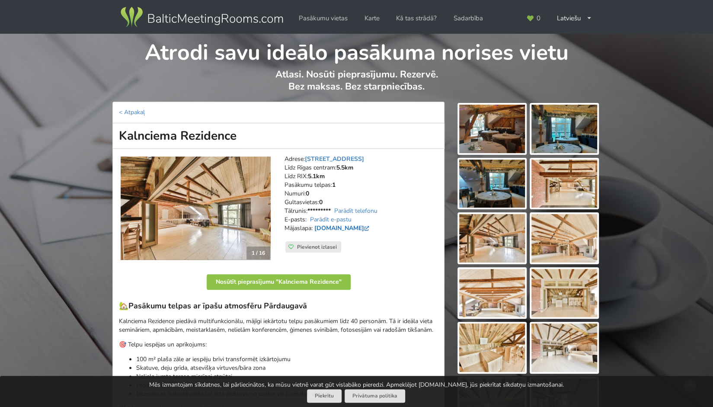
click at [365, 227] on link "www.kalnciemarezidence.lv" at bounding box center [342, 228] width 57 height 8
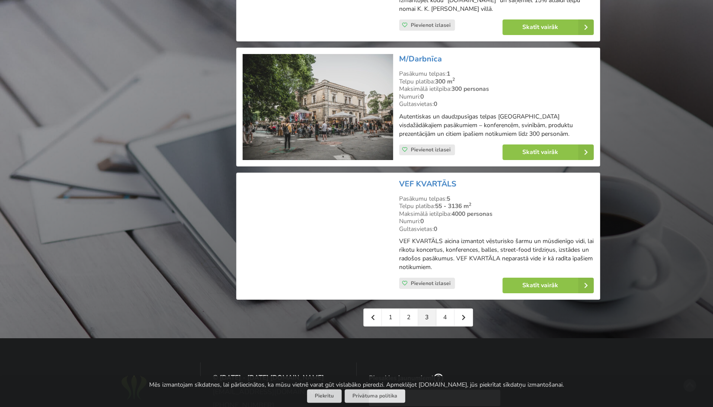
scroll to position [1900, 0]
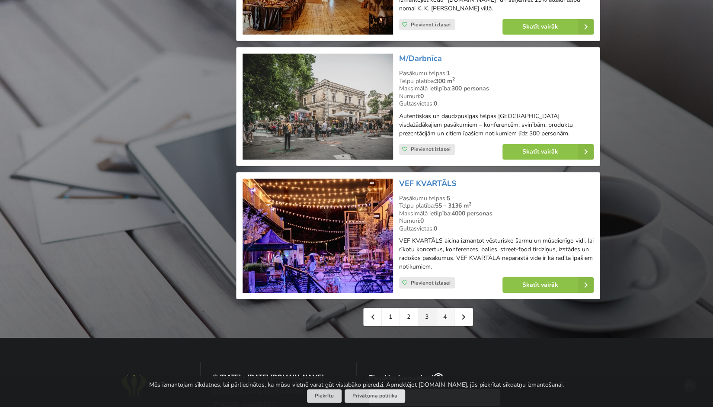
click at [442, 308] on link "4" at bounding box center [445, 316] width 18 height 17
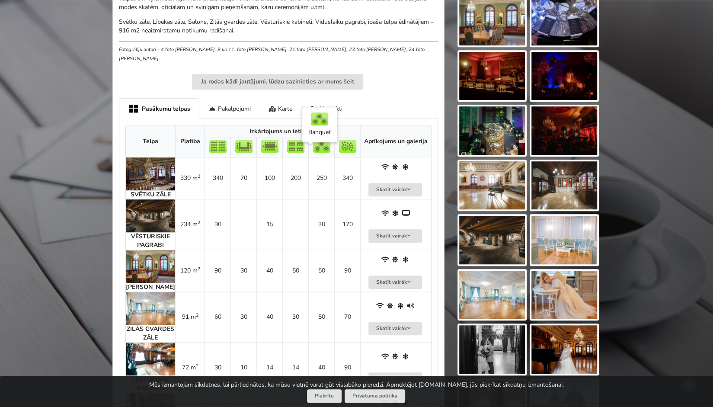
scroll to position [345, 0]
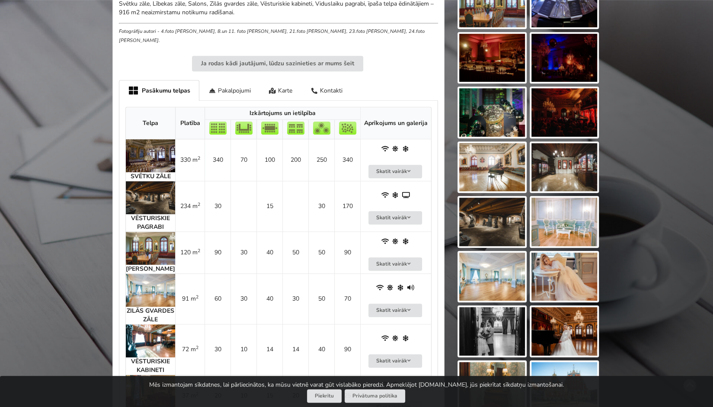
click at [134, 242] on img at bounding box center [150, 248] width 49 height 33
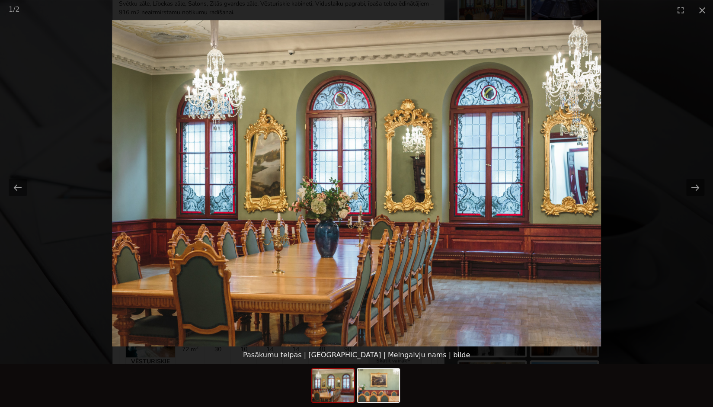
scroll to position [0, 0]
click at [79, 314] on picture at bounding box center [356, 183] width 713 height 326
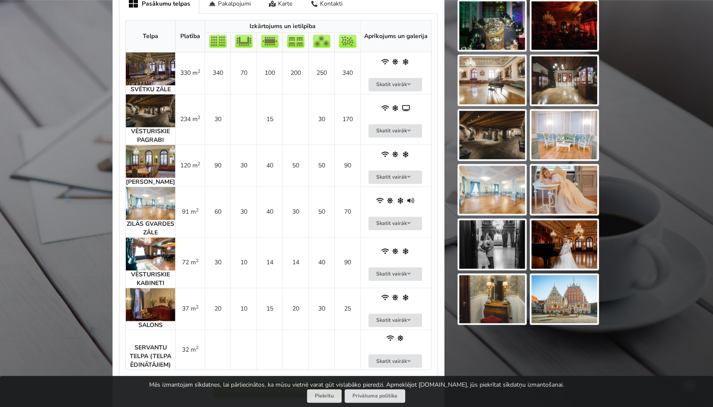
scroll to position [440, 0]
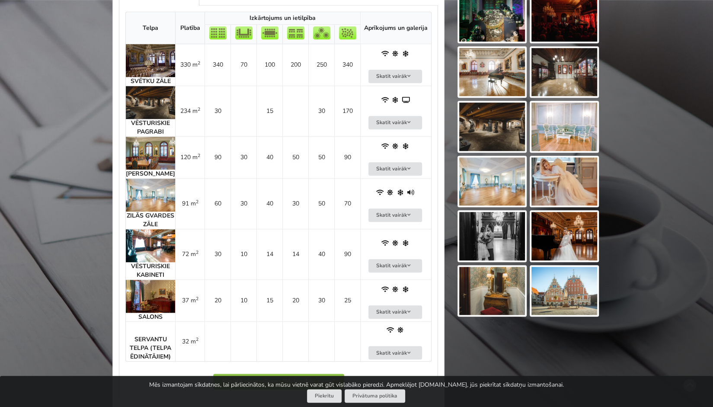
click at [162, 244] on img at bounding box center [150, 245] width 49 height 33
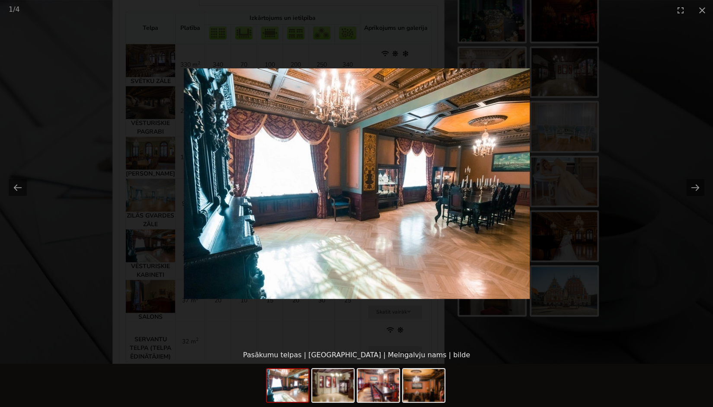
scroll to position [0, 0]
click at [103, 224] on picture at bounding box center [356, 183] width 713 height 326
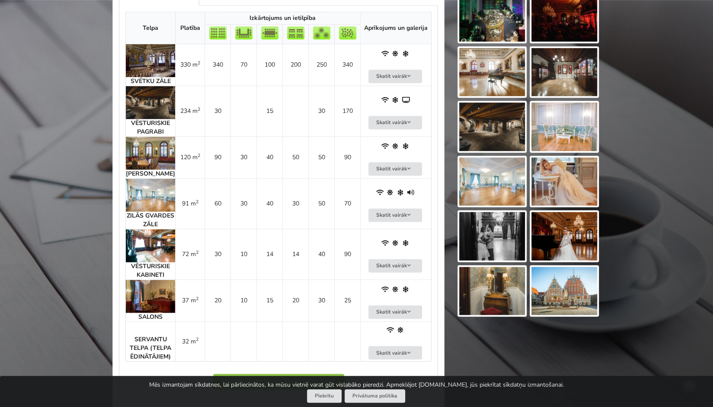
click at [151, 185] on img at bounding box center [150, 195] width 49 height 33
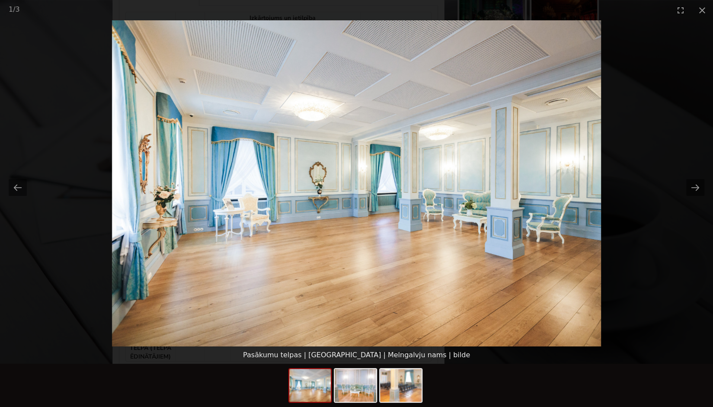
click at [48, 282] on picture at bounding box center [356, 183] width 713 height 326
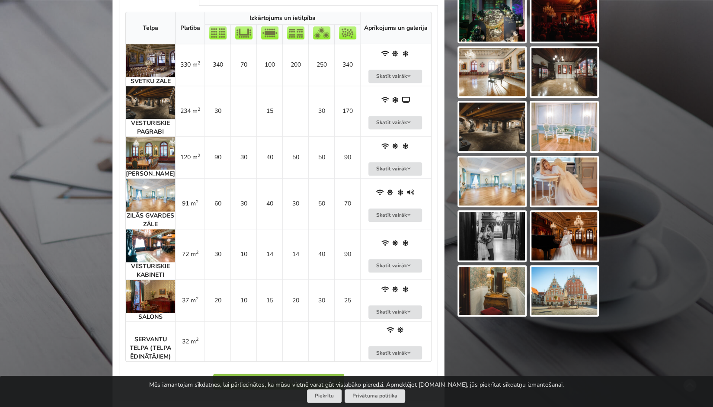
click at [148, 86] on img at bounding box center [150, 102] width 49 height 33
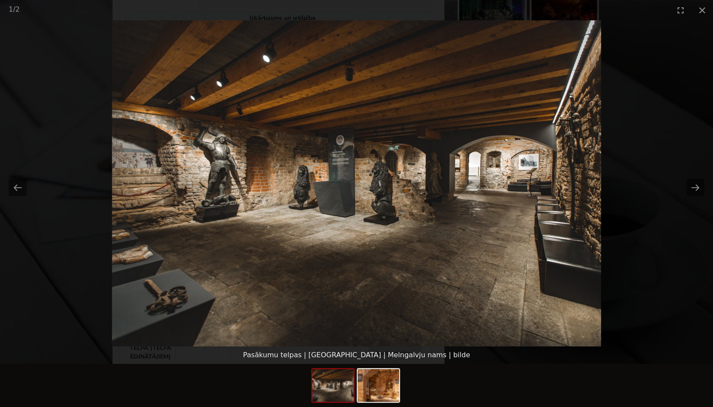
click at [40, 202] on picture at bounding box center [356, 183] width 713 height 326
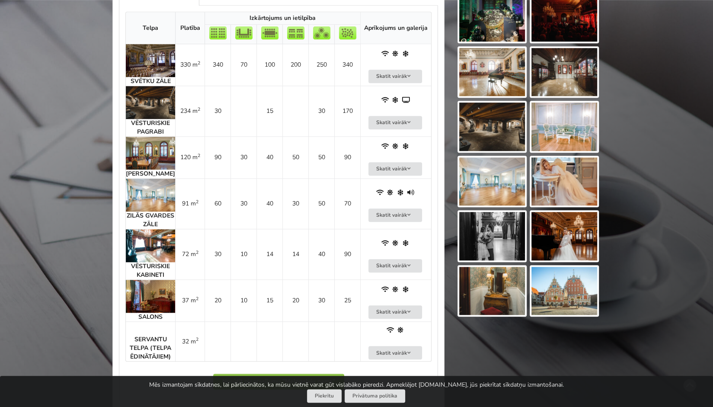
click at [148, 65] on img at bounding box center [150, 60] width 49 height 33
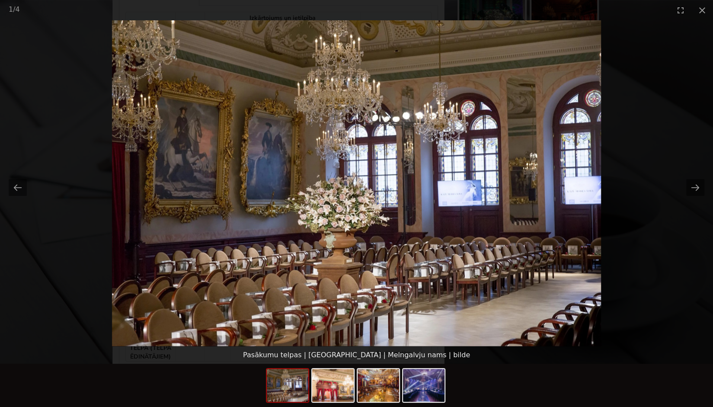
click at [54, 258] on picture at bounding box center [356, 183] width 713 height 326
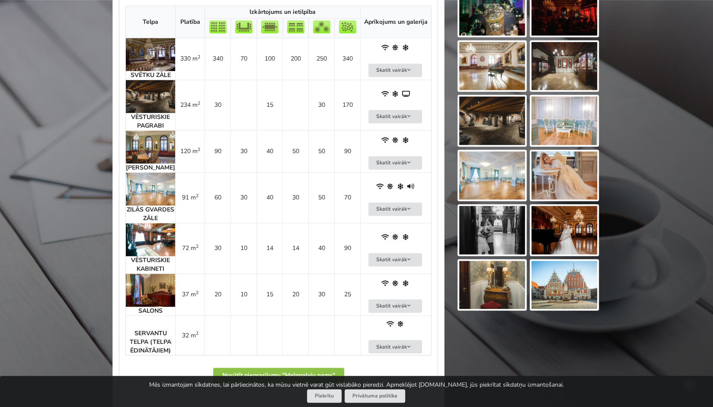
scroll to position [446, 0]
click at [140, 282] on img at bounding box center [150, 289] width 49 height 33
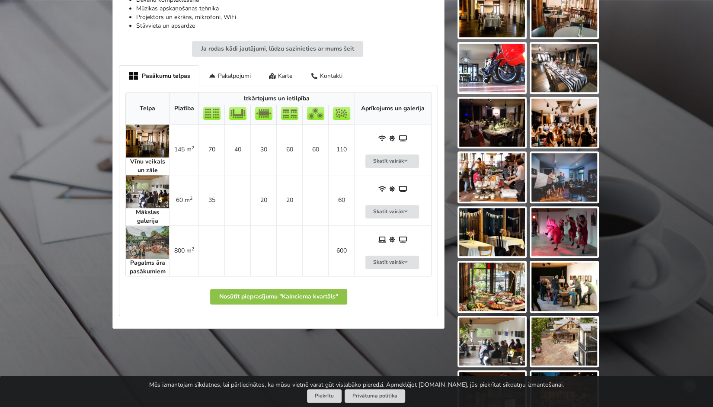
scroll to position [398, 0]
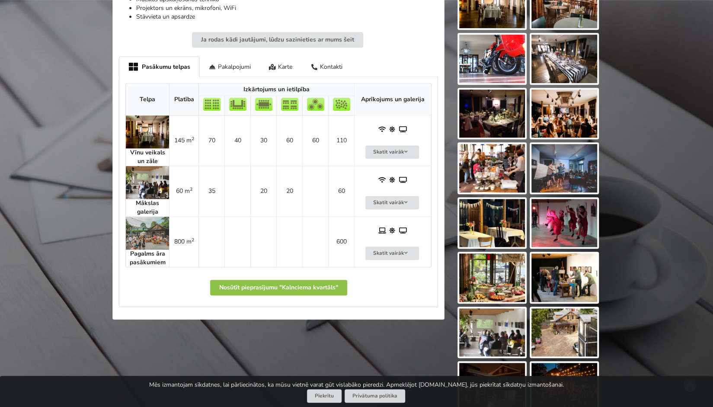
click at [152, 132] on img at bounding box center [147, 131] width 43 height 33
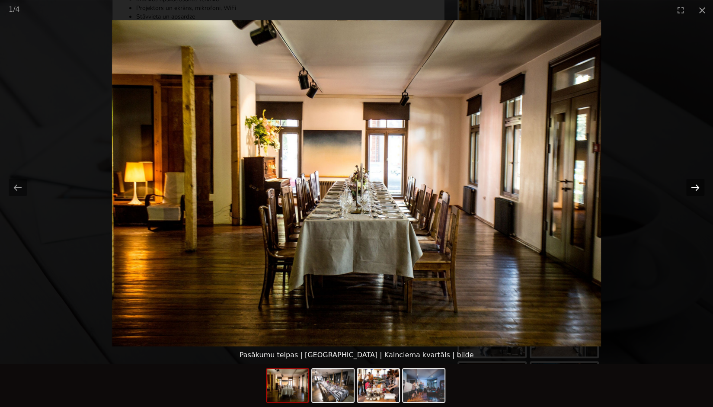
click at [692, 192] on button "Next slide" at bounding box center [695, 187] width 18 height 17
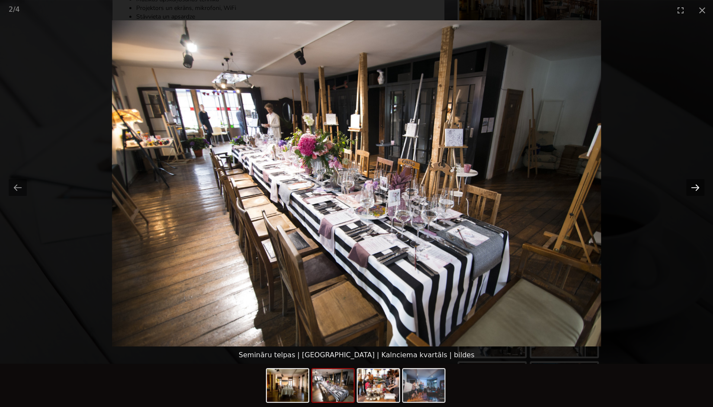
click at [692, 192] on button "Next slide" at bounding box center [695, 187] width 18 height 17
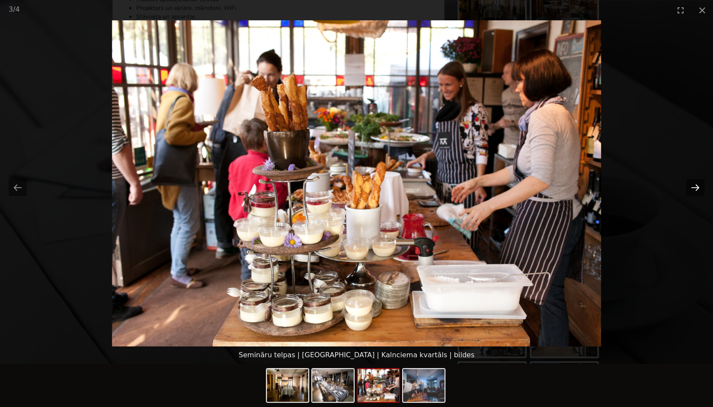
click at [692, 192] on button "Next slide" at bounding box center [695, 187] width 18 height 17
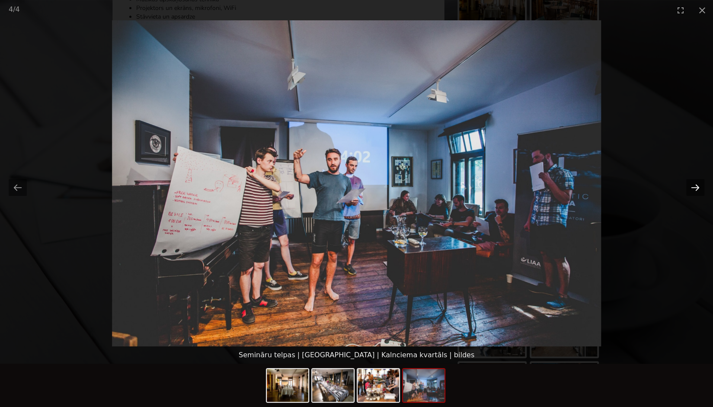
click at [692, 192] on button "Next slide" at bounding box center [695, 187] width 18 height 17
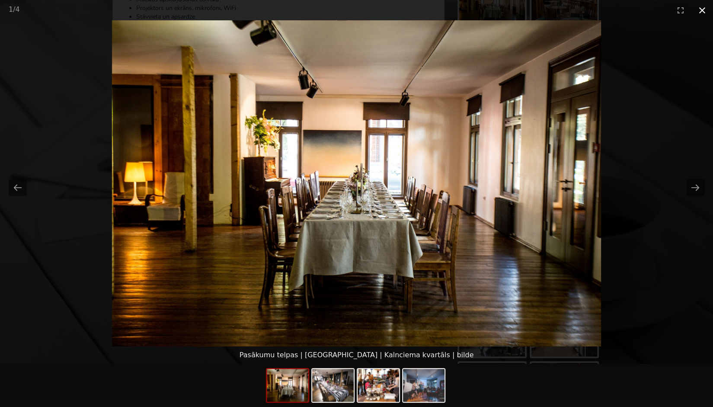
click at [703, 12] on button "Close gallery" at bounding box center [702, 10] width 22 height 20
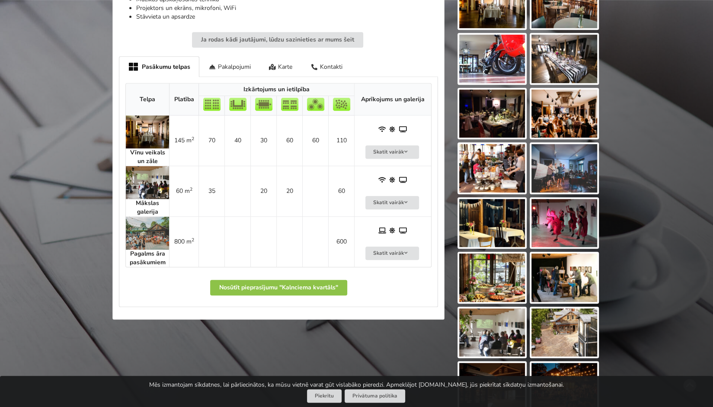
click at [133, 182] on img at bounding box center [147, 182] width 43 height 33
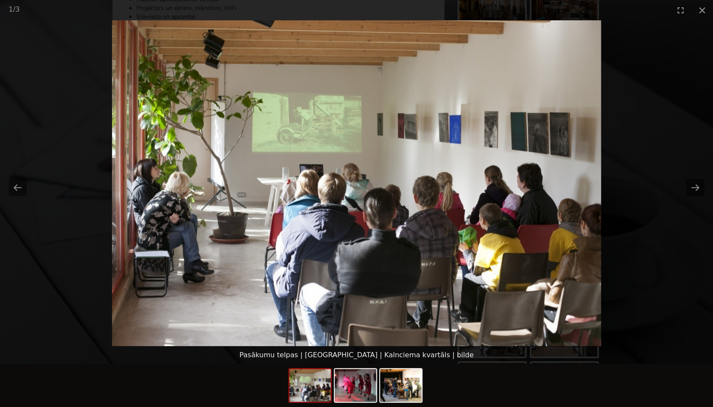
scroll to position [0, 0]
click at [85, 234] on picture at bounding box center [356, 183] width 713 height 326
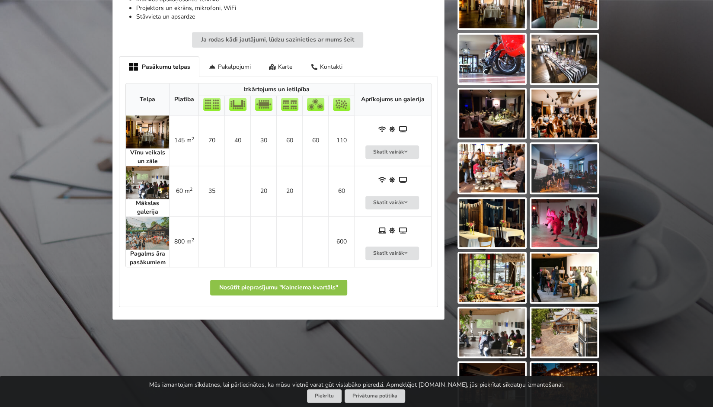
click at [149, 232] on img at bounding box center [147, 233] width 43 height 33
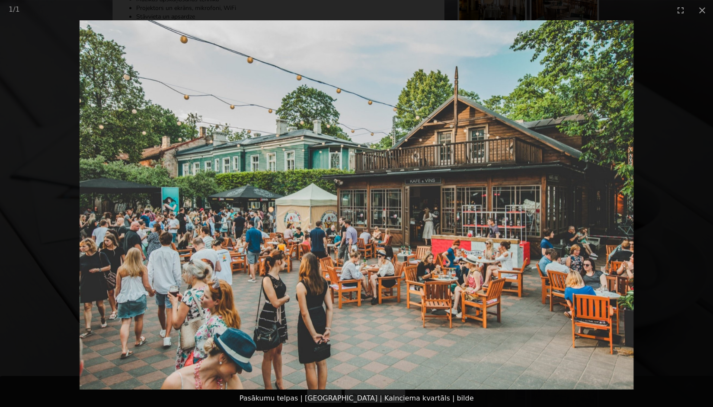
click at [80, 256] on picture at bounding box center [356, 204] width 713 height 369
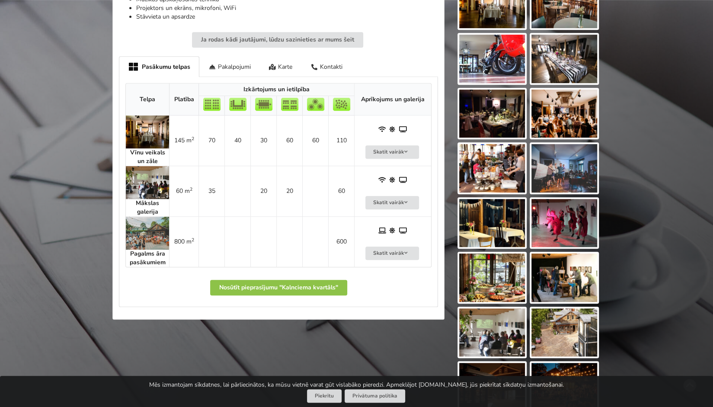
click at [144, 127] on img at bounding box center [147, 131] width 43 height 33
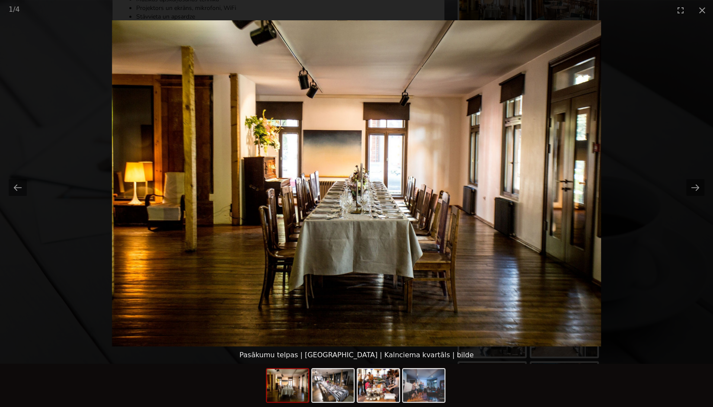
scroll to position [399, 0]
click at [345, 397] on img at bounding box center [333, 385] width 42 height 33
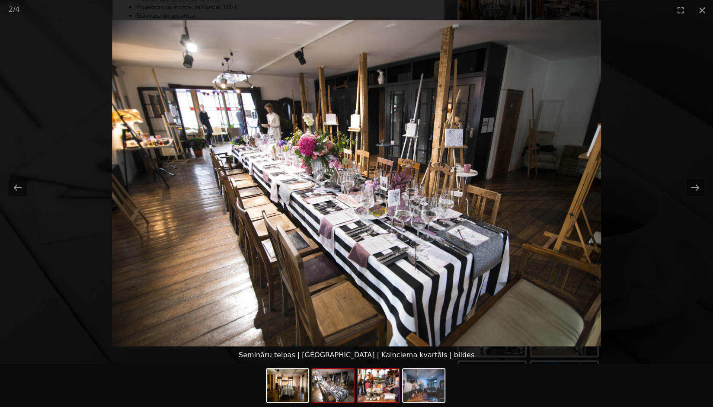
click at [386, 398] on img at bounding box center [379, 385] width 42 height 33
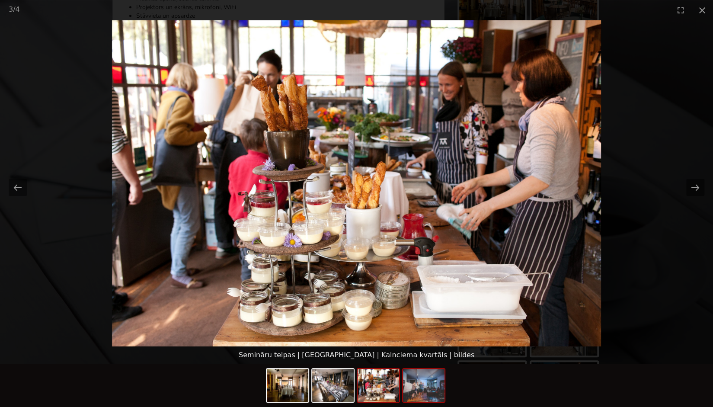
click at [416, 382] on img at bounding box center [424, 385] width 42 height 33
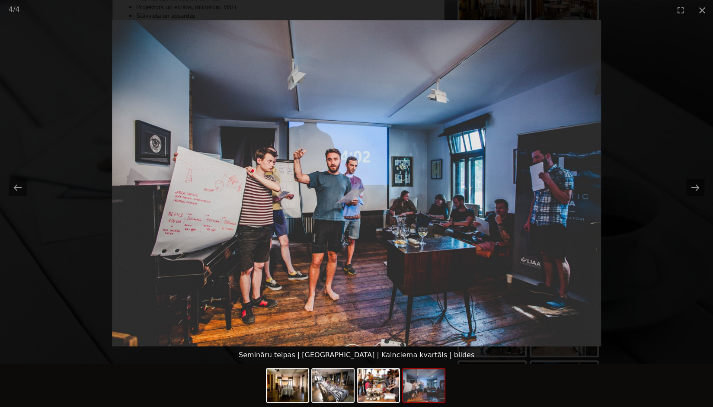
click at [116, 367] on div at bounding box center [356, 385] width 713 height 43
click at [704, 12] on button "Close gallery" at bounding box center [702, 10] width 22 height 20
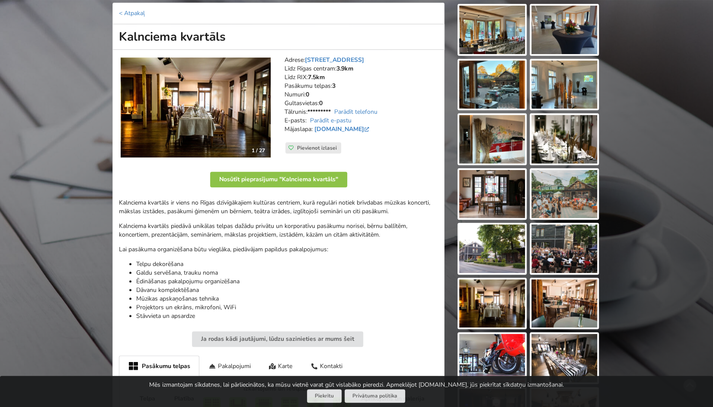
scroll to position [105, 0]
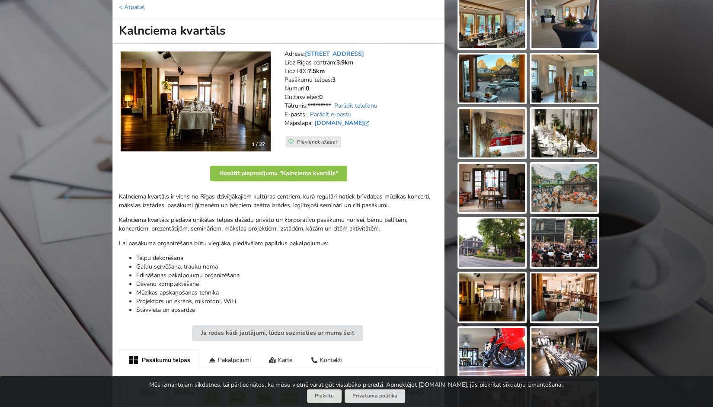
click at [54, 179] on div "Atrodi savu ideālo pasākuma norises vietu Atlasi. Nosūti pieprasījumu. Rezervē.…" at bounding box center [356, 321] width 713 height 785
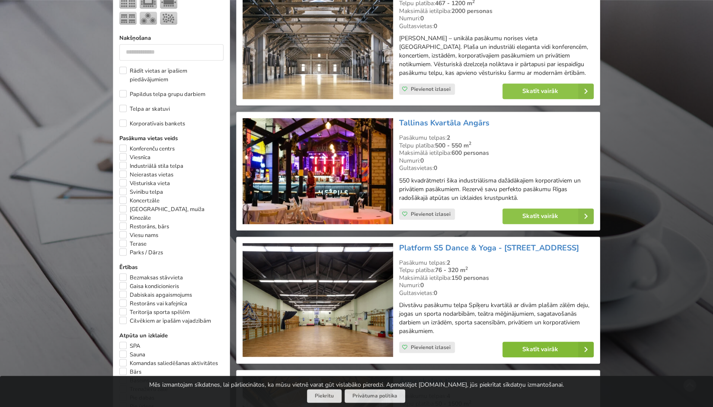
scroll to position [422, 0]
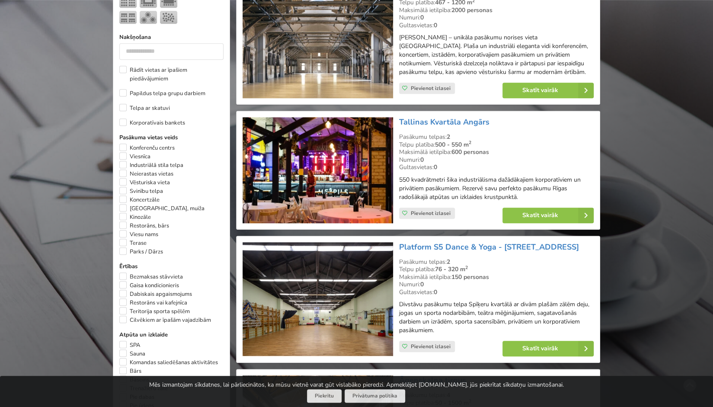
click at [118, 208] on div "Meklētājs Notīrīt Valsts Valsts Igaunija [GEOGRAPHIC_DATA] Lietuva Atrašanās vi…" at bounding box center [171, 104] width 117 height 659
click at [123, 221] on label "Restorāns, bārs" at bounding box center [144, 225] width 50 height 9
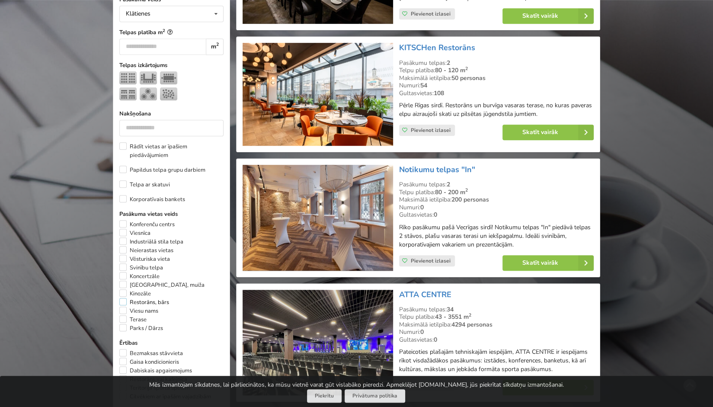
scroll to position [347, 0]
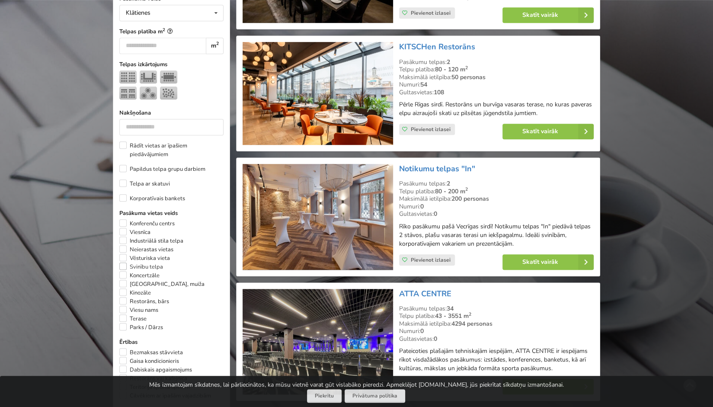
click at [125, 262] on label "Svinību telpa" at bounding box center [141, 266] width 44 height 9
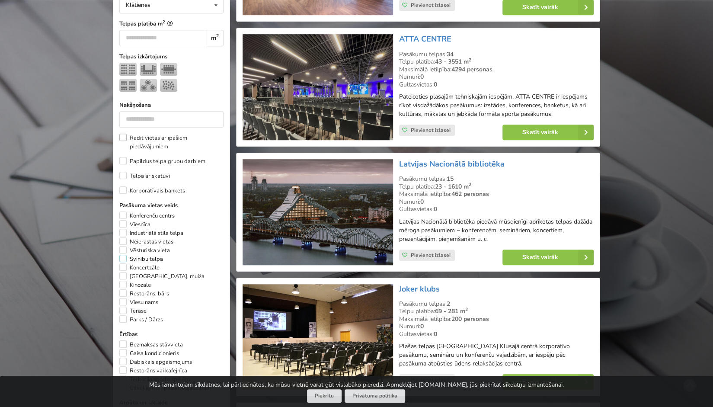
scroll to position [355, 0]
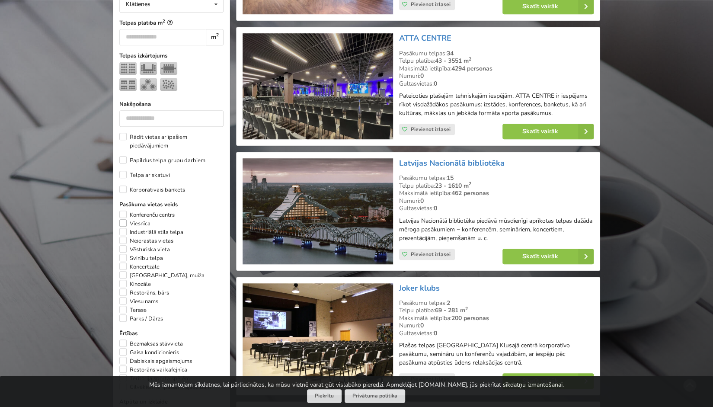
click at [126, 219] on label "Viesnīca" at bounding box center [134, 223] width 31 height 9
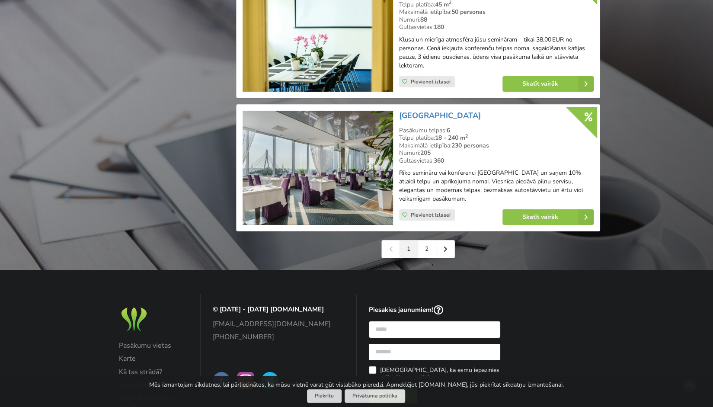
scroll to position [1918, 0]
click at [363, 191] on img at bounding box center [318, 168] width 150 height 115
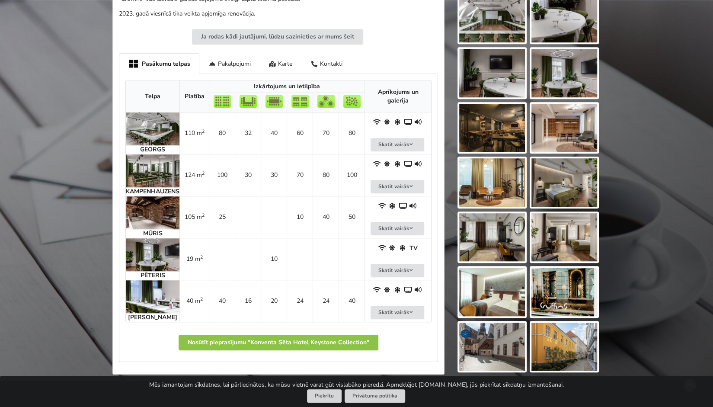
scroll to position [384, 0]
click at [147, 122] on img at bounding box center [153, 128] width 54 height 33
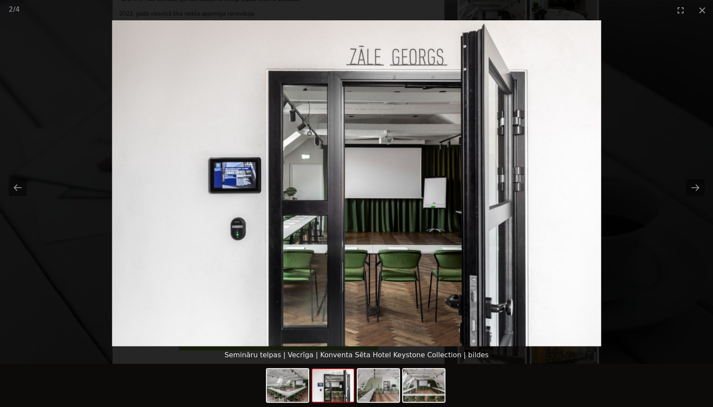
scroll to position [0, 0]
click at [23, 264] on picture at bounding box center [356, 183] width 713 height 326
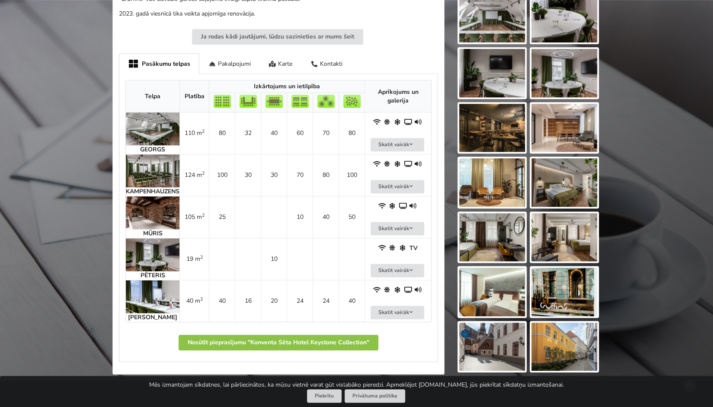
click at [153, 243] on img at bounding box center [153, 254] width 54 height 33
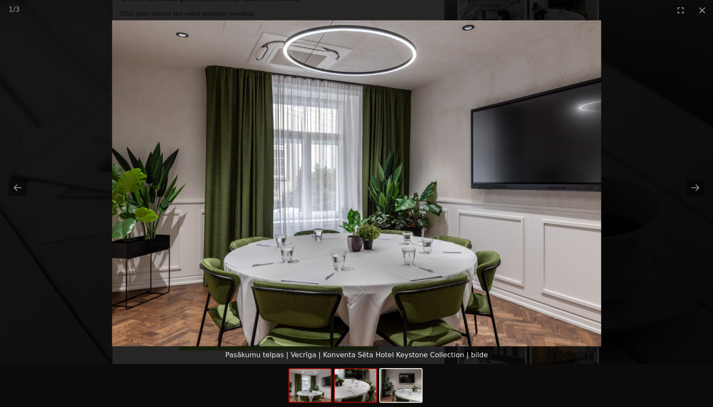
click at [367, 390] on img at bounding box center [356, 385] width 42 height 33
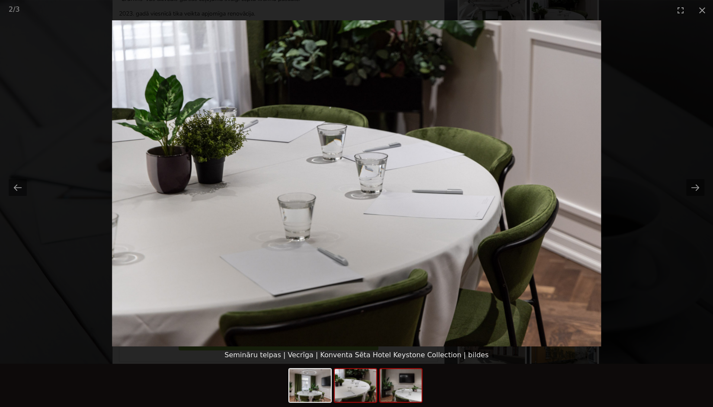
click at [391, 392] on img at bounding box center [401, 385] width 42 height 33
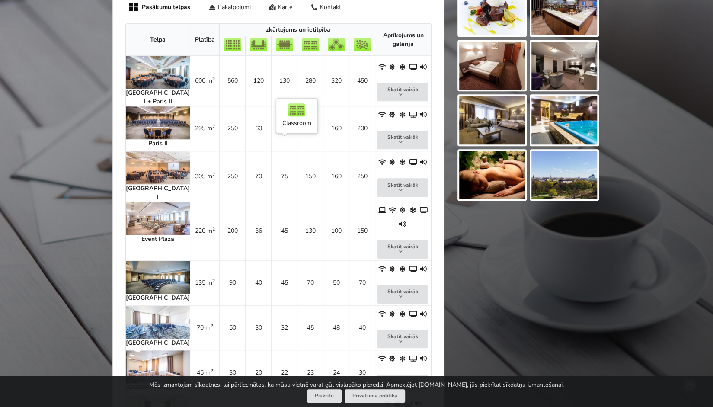
scroll to position [449, 0]
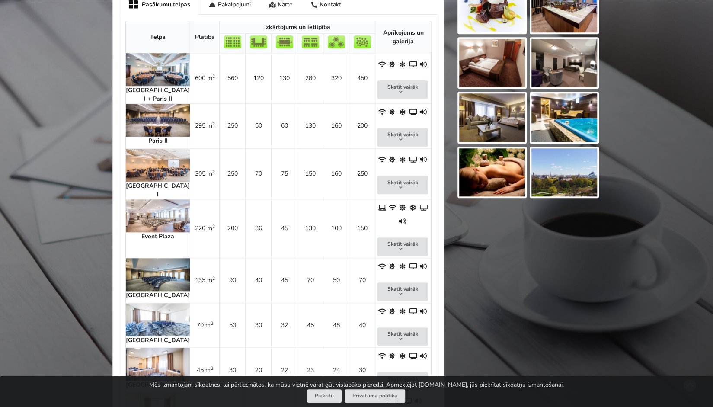
click at [152, 258] on img at bounding box center [158, 274] width 64 height 33
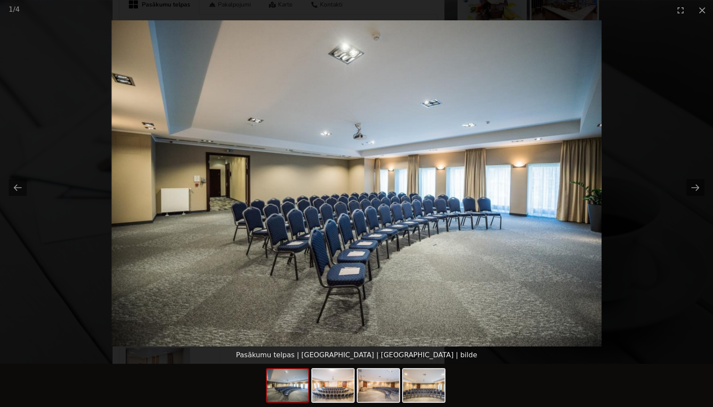
scroll to position [0, 0]
click at [89, 246] on picture at bounding box center [356, 183] width 713 height 326
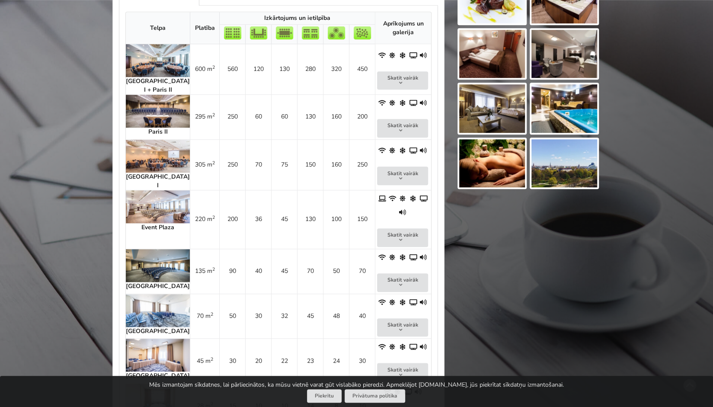
scroll to position [459, 0]
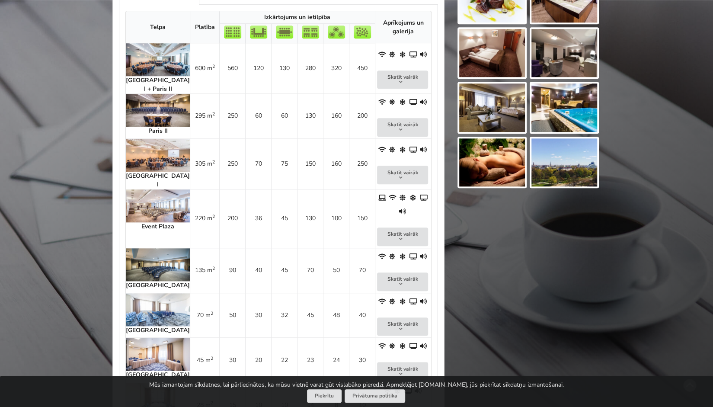
click at [149, 293] on img at bounding box center [158, 309] width 64 height 33
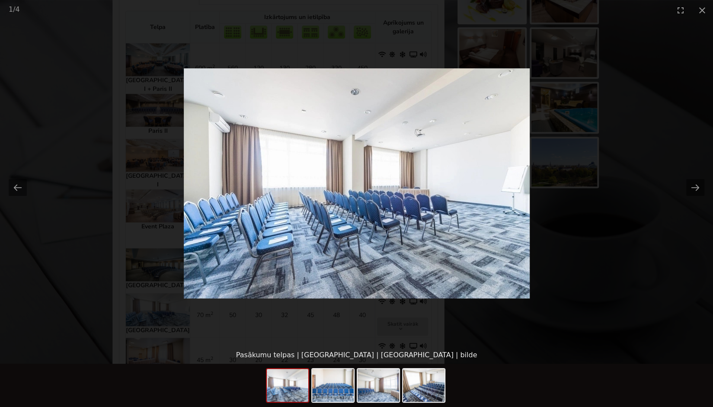
scroll to position [0, 0]
click at [101, 274] on picture at bounding box center [356, 183] width 713 height 326
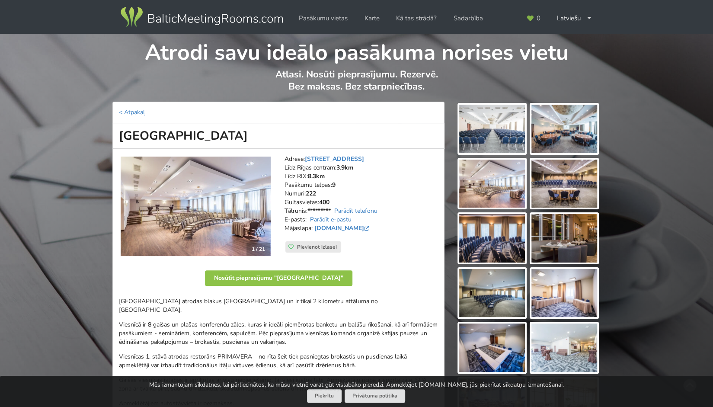
click at [496, 119] on img at bounding box center [492, 129] width 66 height 48
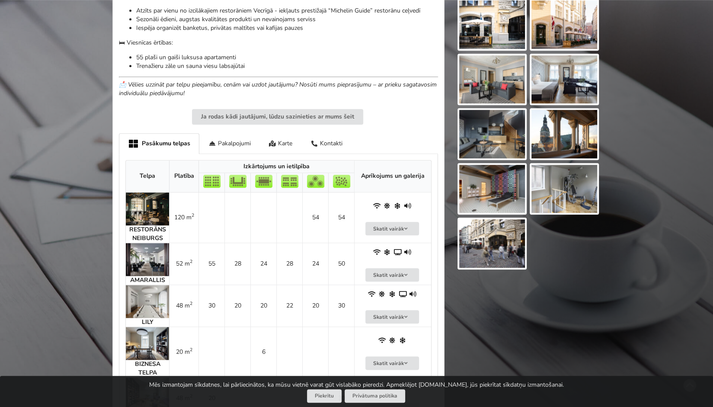
scroll to position [433, 0]
click at [150, 212] on img at bounding box center [147, 208] width 43 height 33
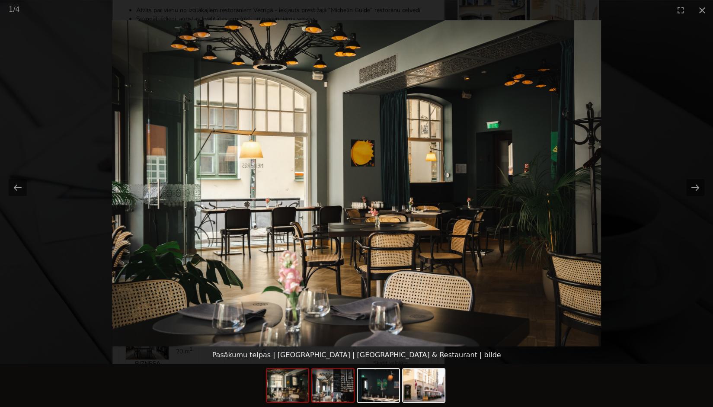
click at [333, 393] on img at bounding box center [333, 385] width 42 height 33
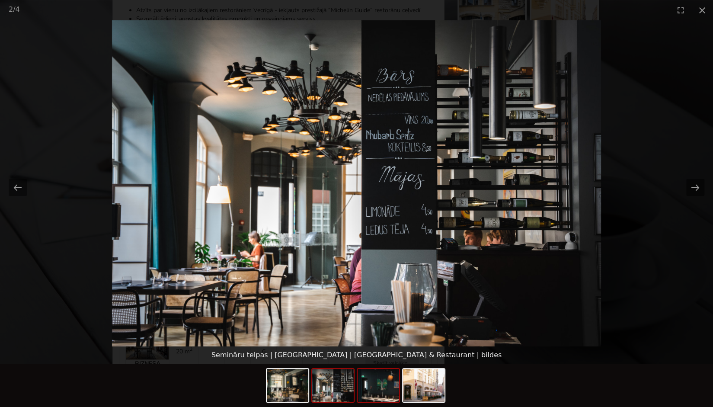
click at [375, 397] on img at bounding box center [379, 385] width 42 height 33
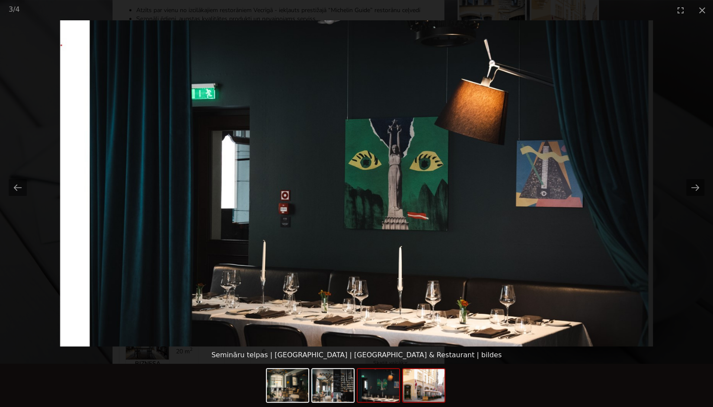
click at [411, 398] on img at bounding box center [424, 385] width 42 height 33
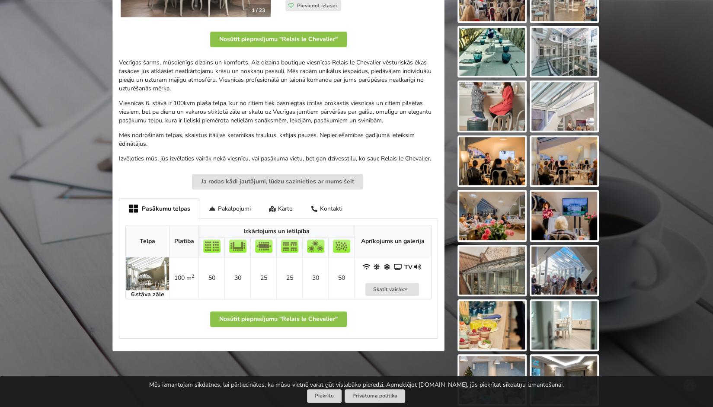
scroll to position [243, 0]
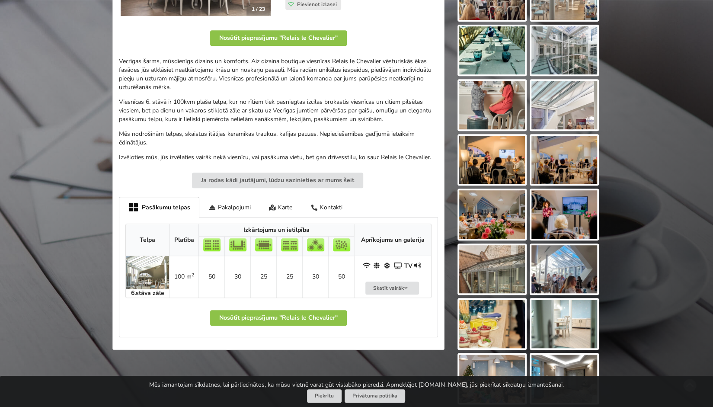
click at [158, 274] on img at bounding box center [147, 272] width 43 height 33
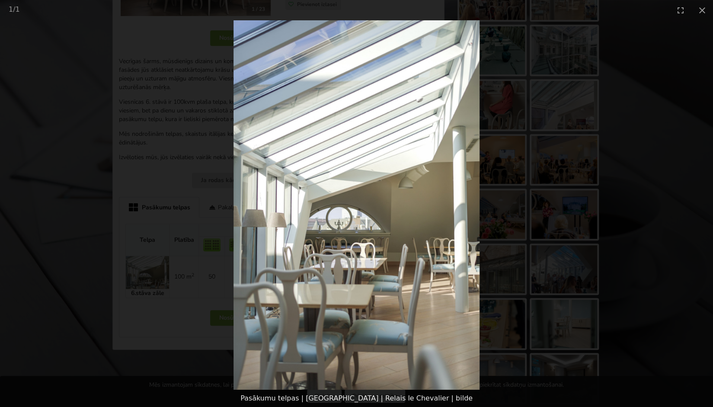
click at [129, 368] on picture at bounding box center [356, 204] width 713 height 369
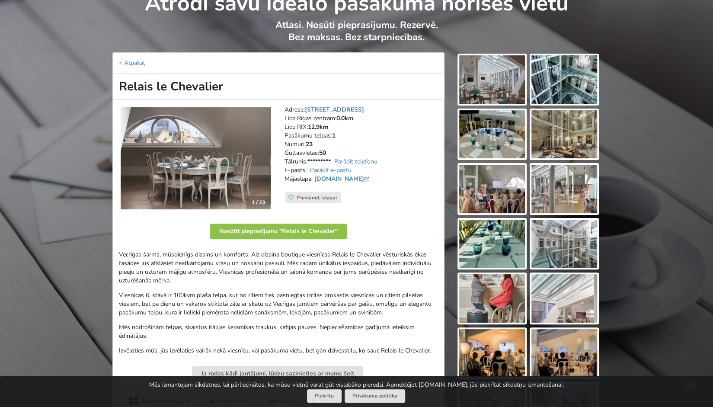
scroll to position [48, 0]
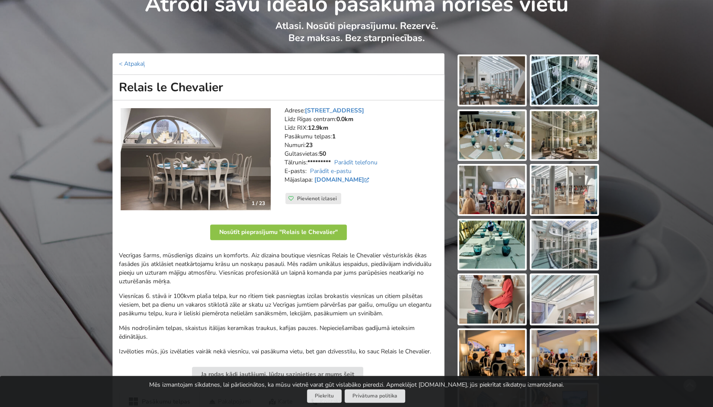
click at [221, 160] on img at bounding box center [196, 159] width 150 height 102
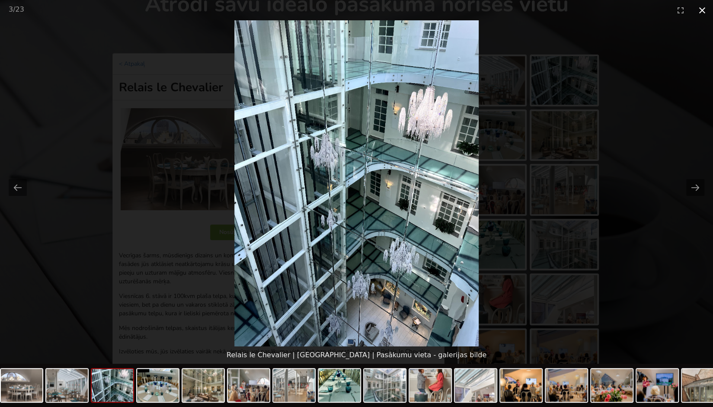
click at [705, 10] on button "Close gallery" at bounding box center [702, 10] width 22 height 20
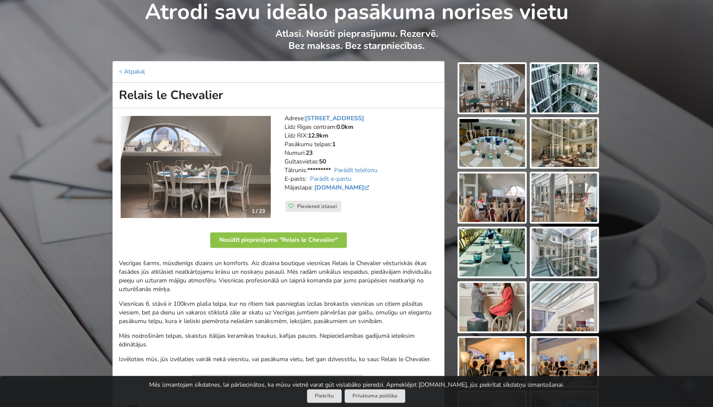
scroll to position [0, 0]
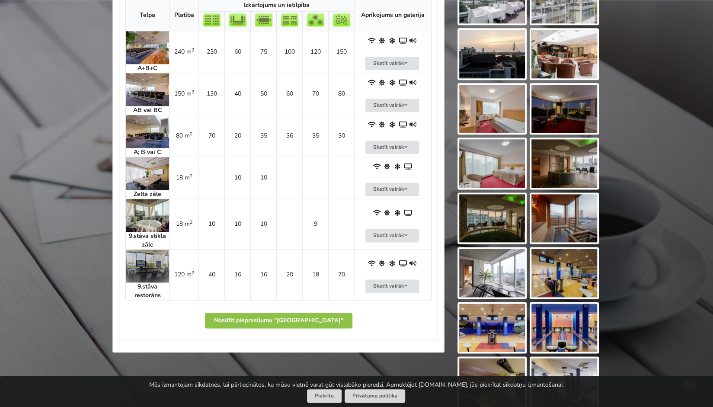
scroll to position [623, 0]
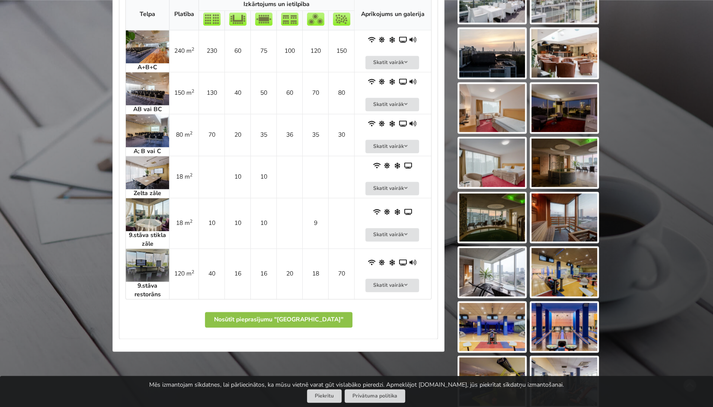
click at [146, 249] on img at bounding box center [147, 265] width 43 height 33
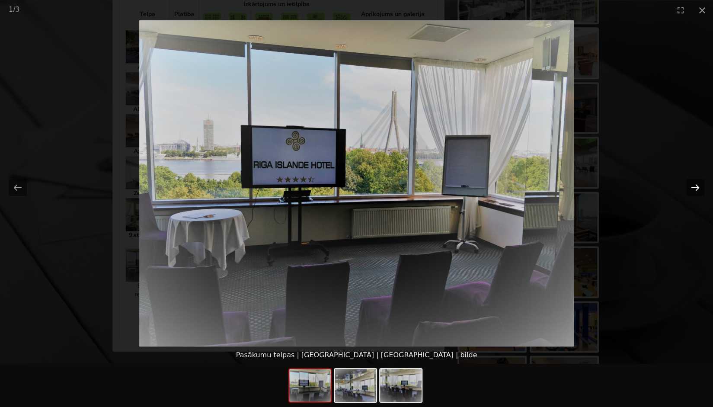
click at [699, 185] on button "Next slide" at bounding box center [695, 187] width 18 height 17
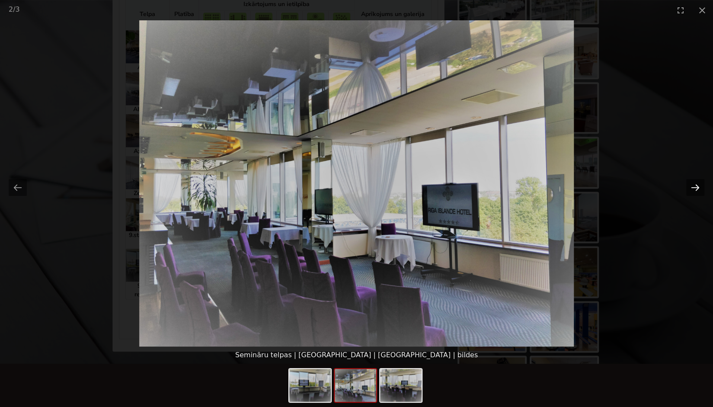
click at [699, 185] on button "Next slide" at bounding box center [695, 187] width 18 height 17
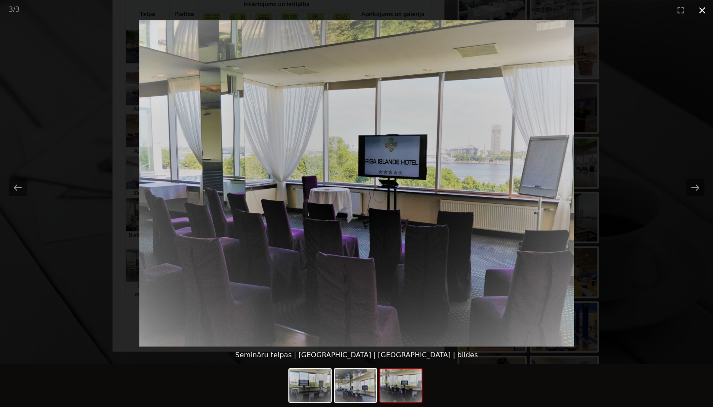
click at [703, 9] on button "Close gallery" at bounding box center [702, 10] width 22 height 20
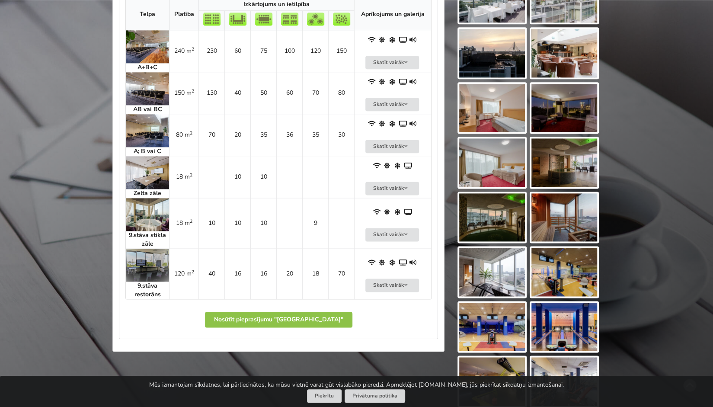
click at [143, 205] on img at bounding box center [147, 214] width 43 height 33
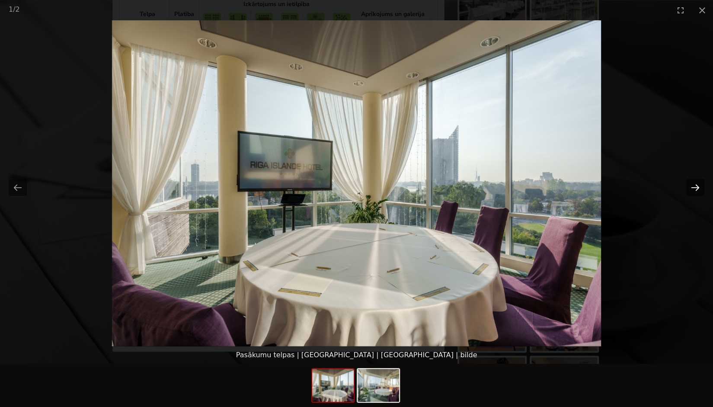
click at [695, 193] on button "Next slide" at bounding box center [695, 187] width 18 height 17
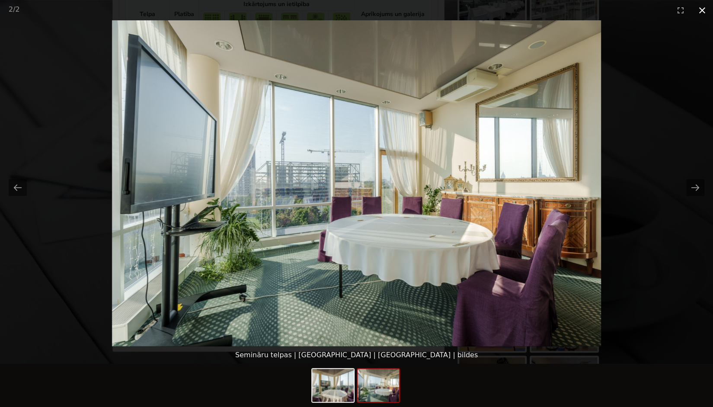
click at [702, 11] on button "Close gallery" at bounding box center [702, 10] width 22 height 20
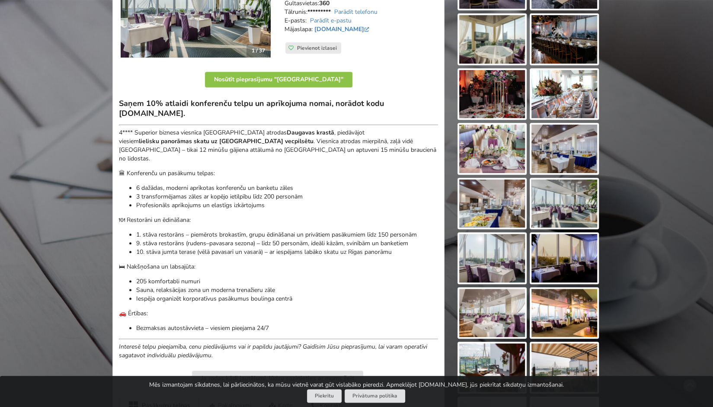
scroll to position [199, 0]
click at [487, 54] on img at bounding box center [492, 39] width 66 height 48
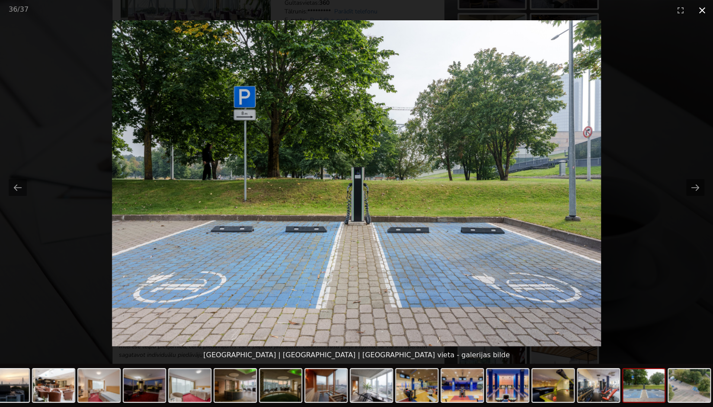
click at [701, 10] on button "Close gallery" at bounding box center [702, 10] width 22 height 20
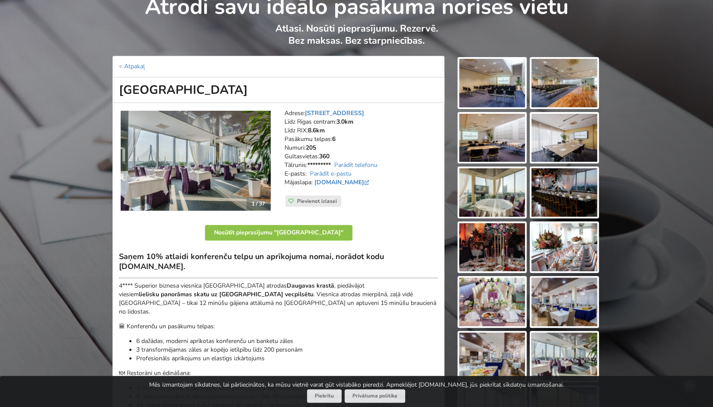
scroll to position [0, 0]
